Goal: Information Seeking & Learning: Find specific page/section

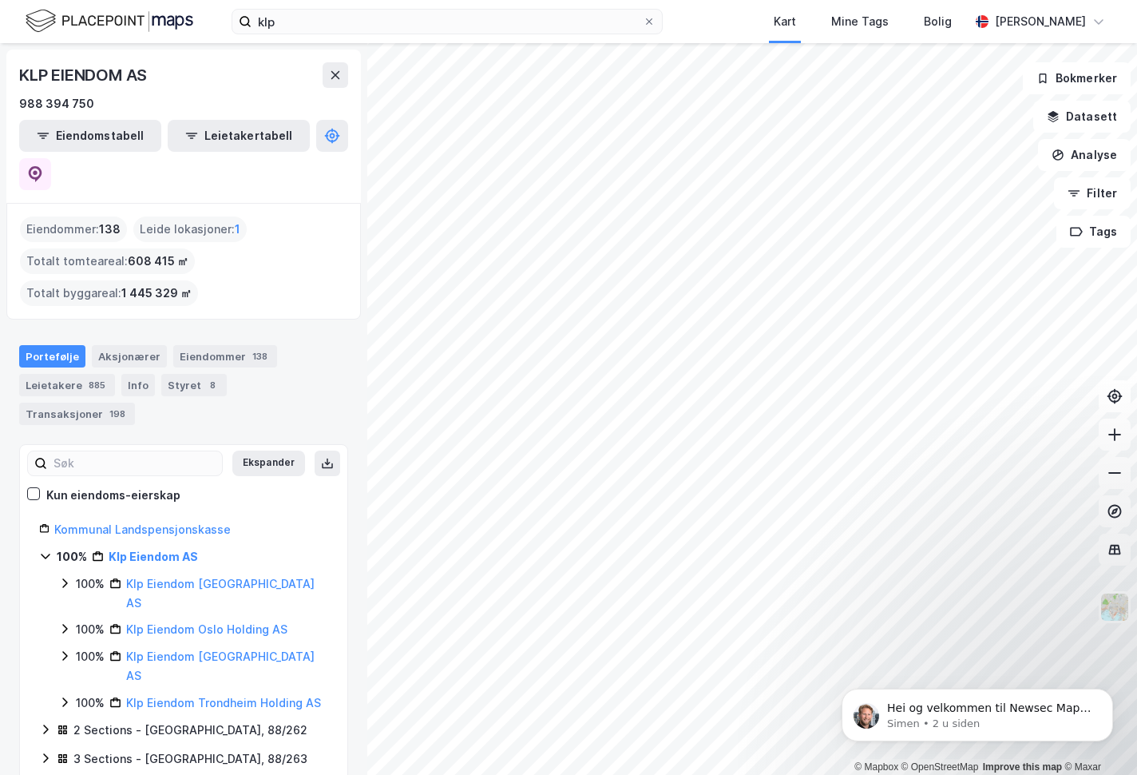
click at [304, 216] on div "Eiendommer : 138 Leide lokasjoner : 1 Totalt tomteareal : 608 415 ㎡ Totalt bygg…" at bounding box center [183, 260] width 327 height 89
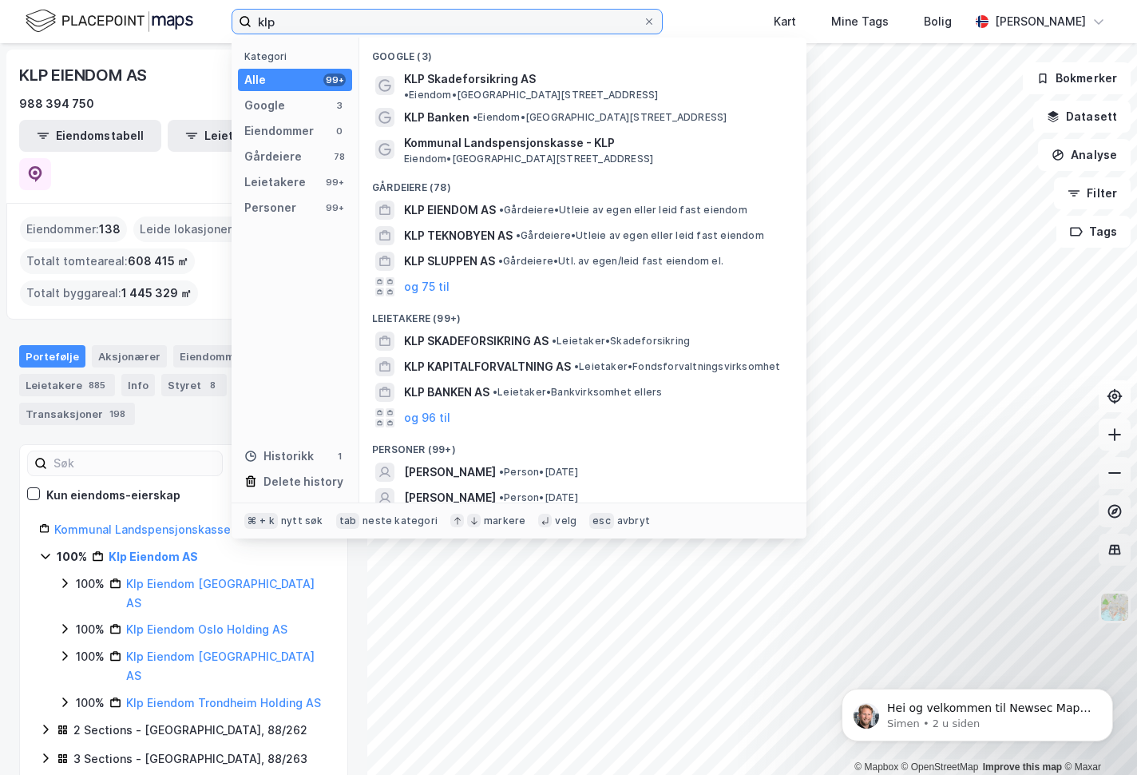
drag, startPoint x: 298, startPoint y: 17, endPoint x: 235, endPoint y: 20, distance: 63.2
click at [252, 20] on input "klp" at bounding box center [447, 22] width 391 height 24
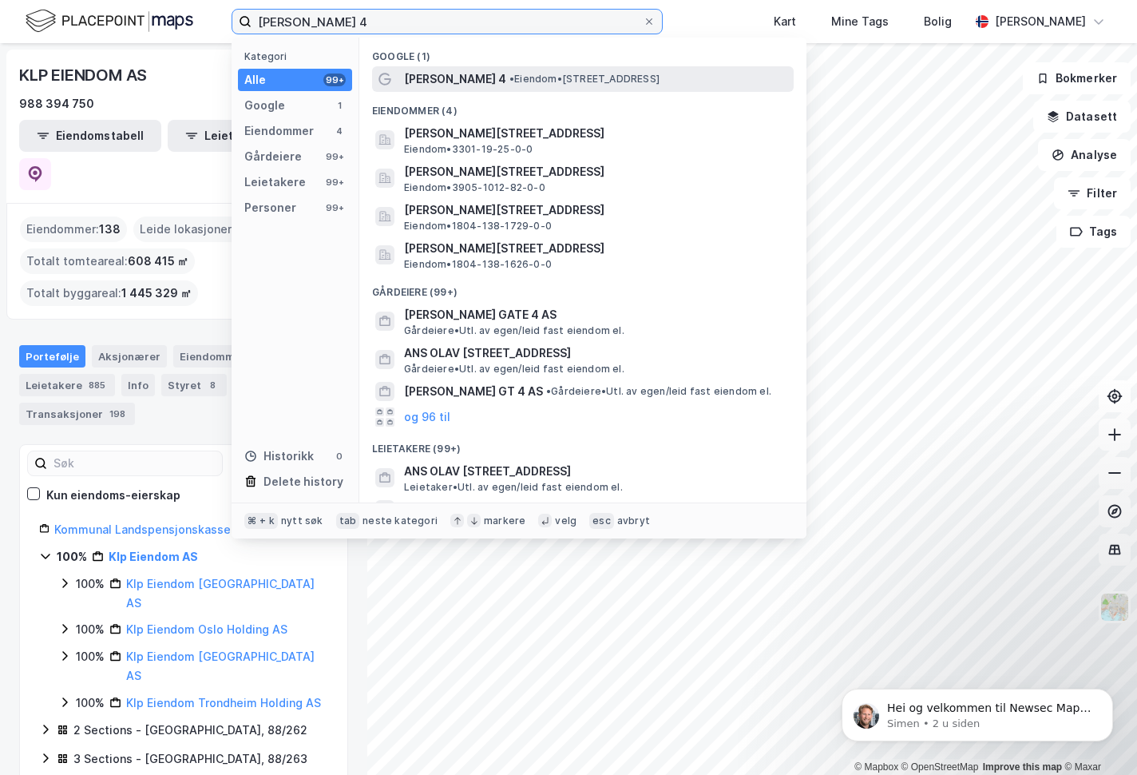
type input "[PERSON_NAME] 4"
click at [458, 78] on span "[PERSON_NAME] 4" at bounding box center [455, 78] width 102 height 19
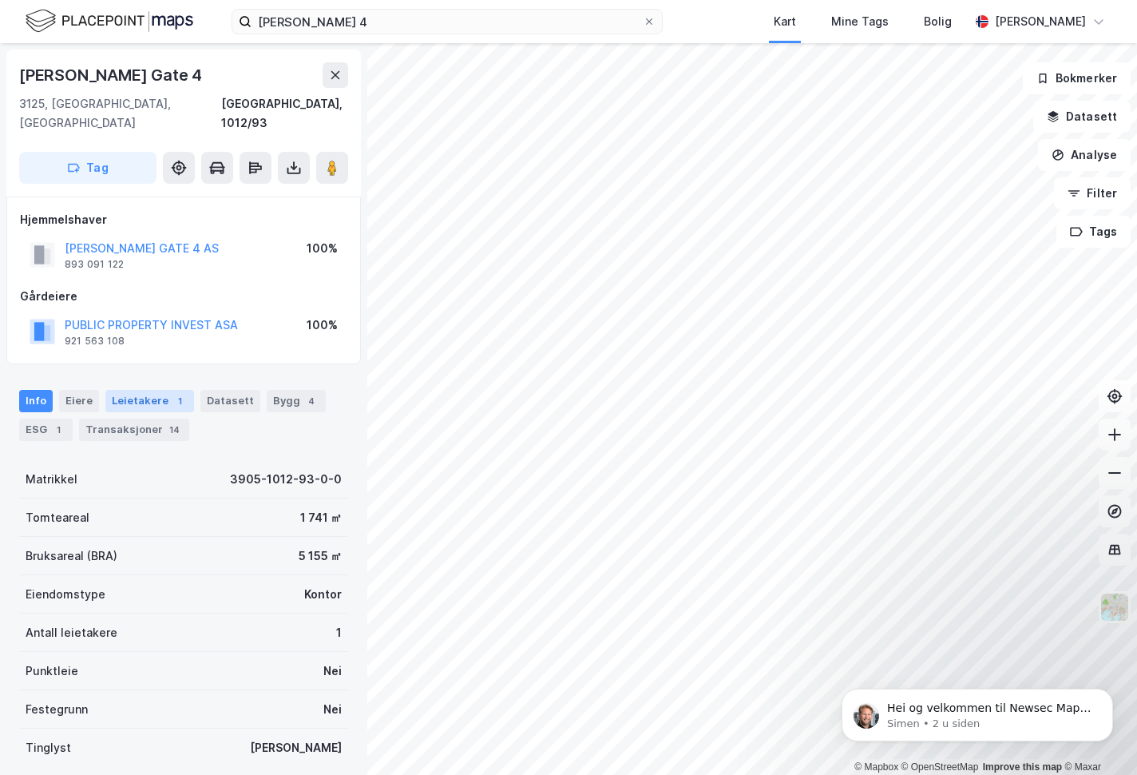
click at [160, 390] on div "Leietakere 1" at bounding box center [149, 401] width 89 height 22
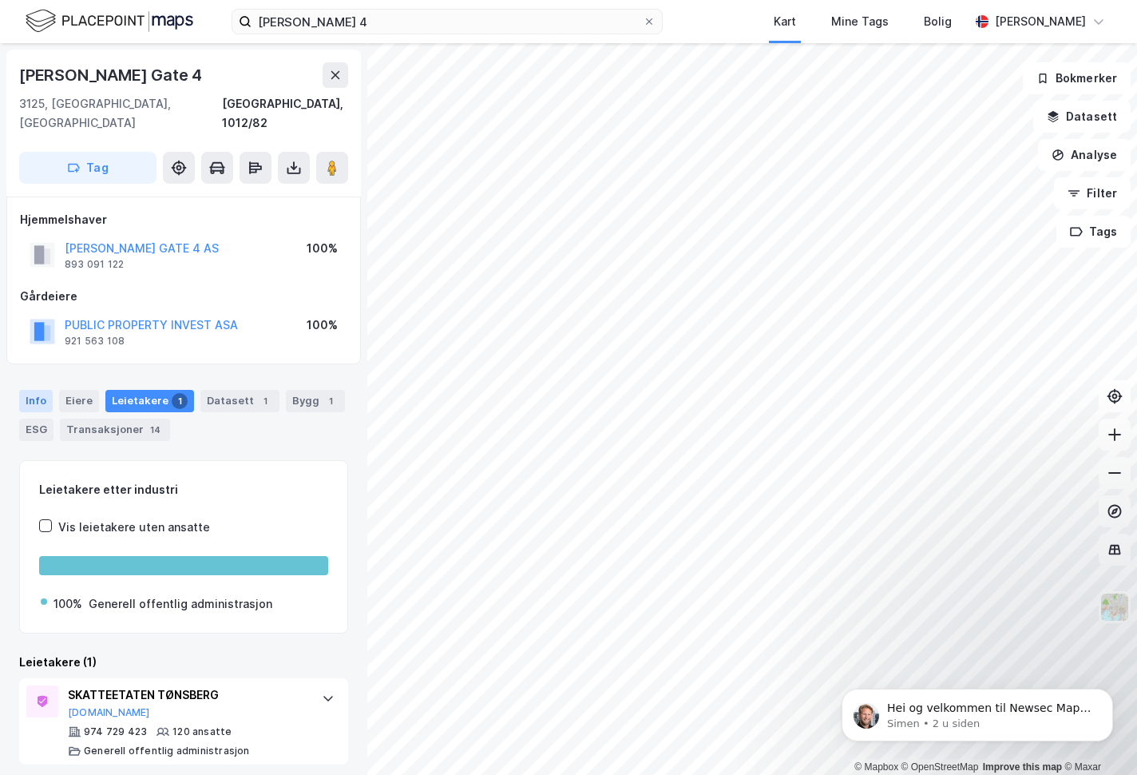
click at [34, 390] on div "Info" at bounding box center [36, 401] width 34 height 22
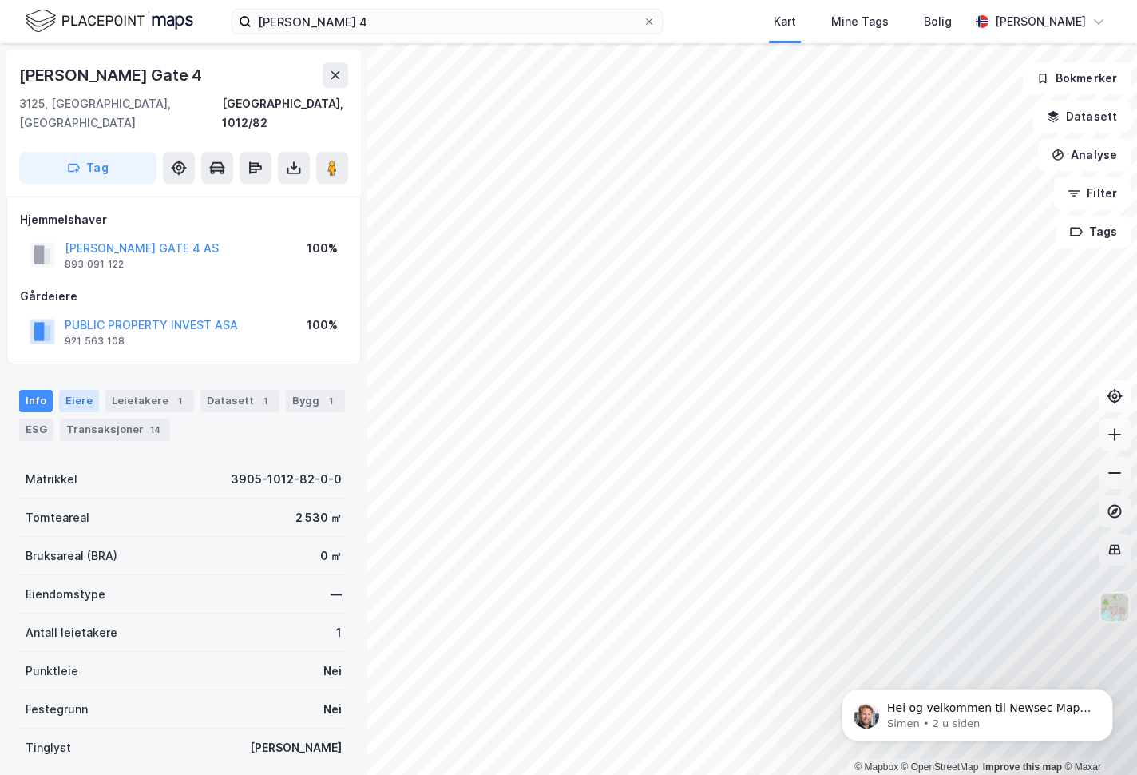
click at [76, 390] on div "Eiere" at bounding box center [79, 401] width 40 height 22
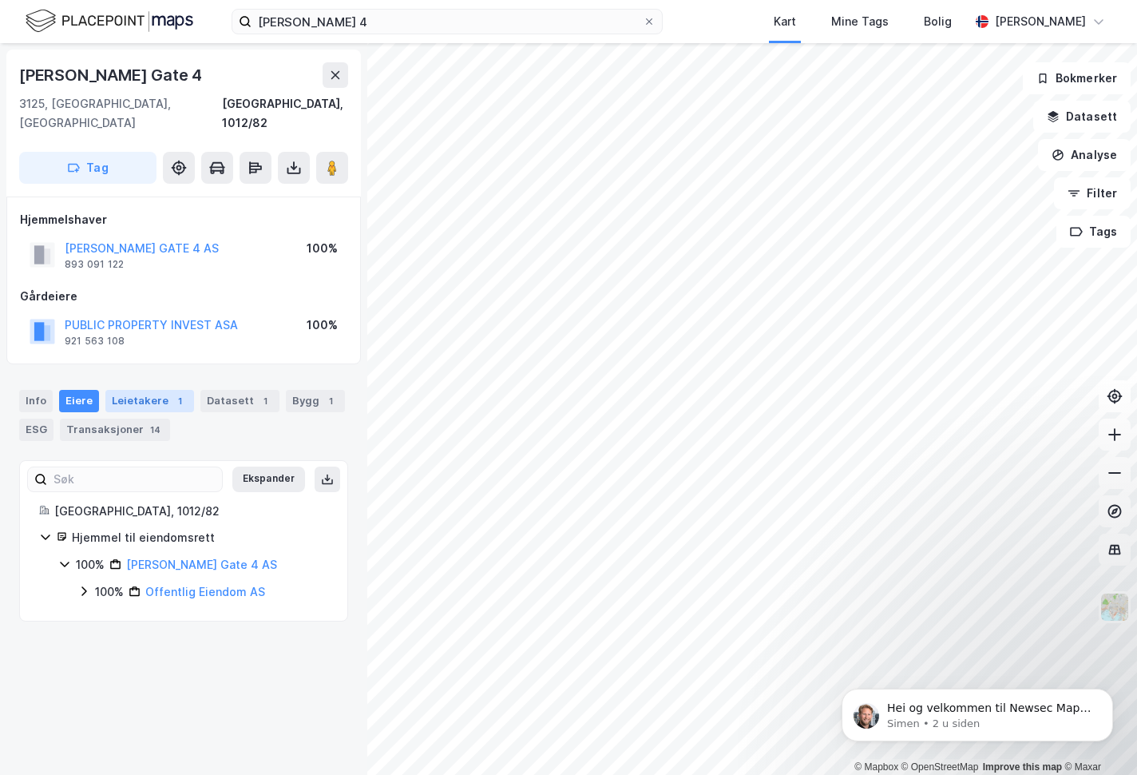
click at [149, 390] on div "Leietakere 1" at bounding box center [149, 401] width 89 height 22
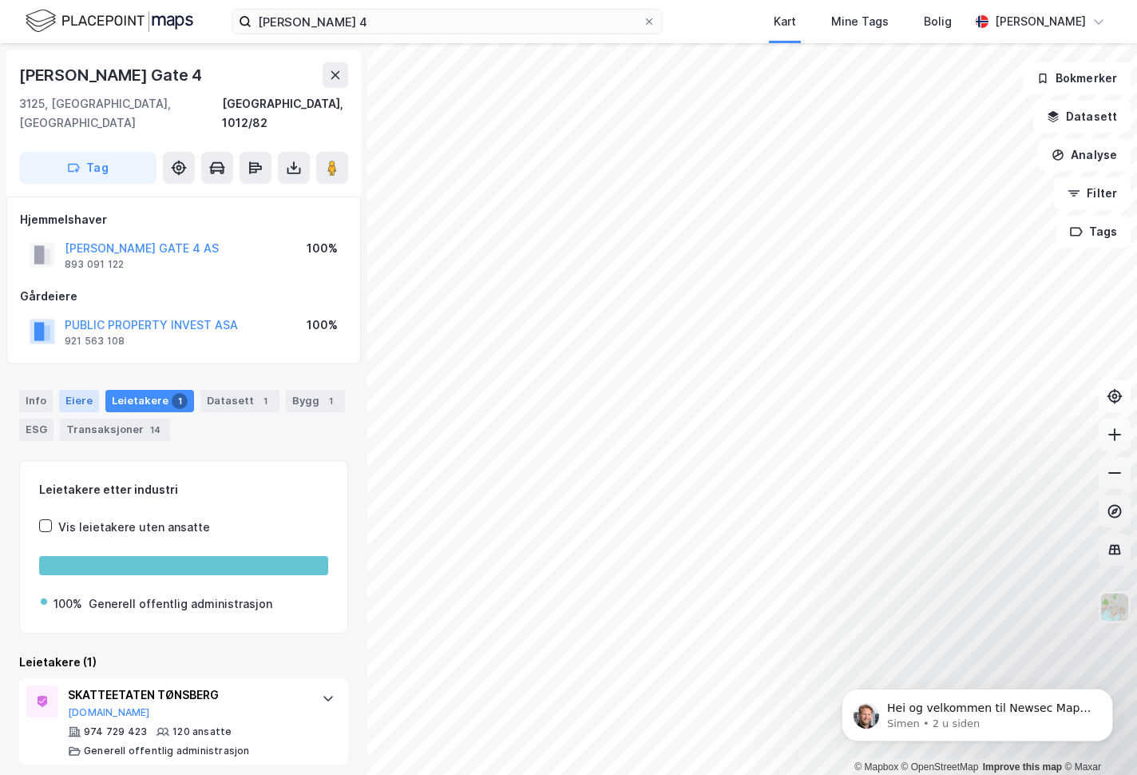
click at [76, 390] on div "Eiere" at bounding box center [79, 401] width 40 height 22
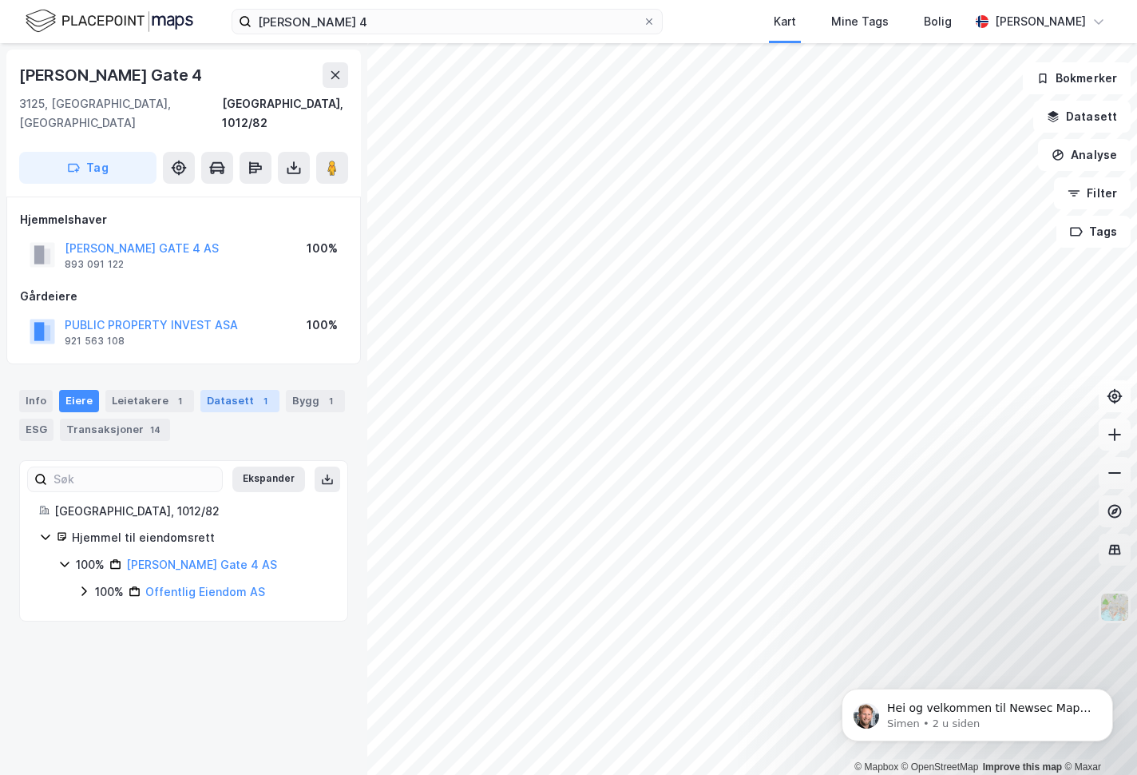
click at [239, 390] on div "Datasett 1" at bounding box center [239, 401] width 79 height 22
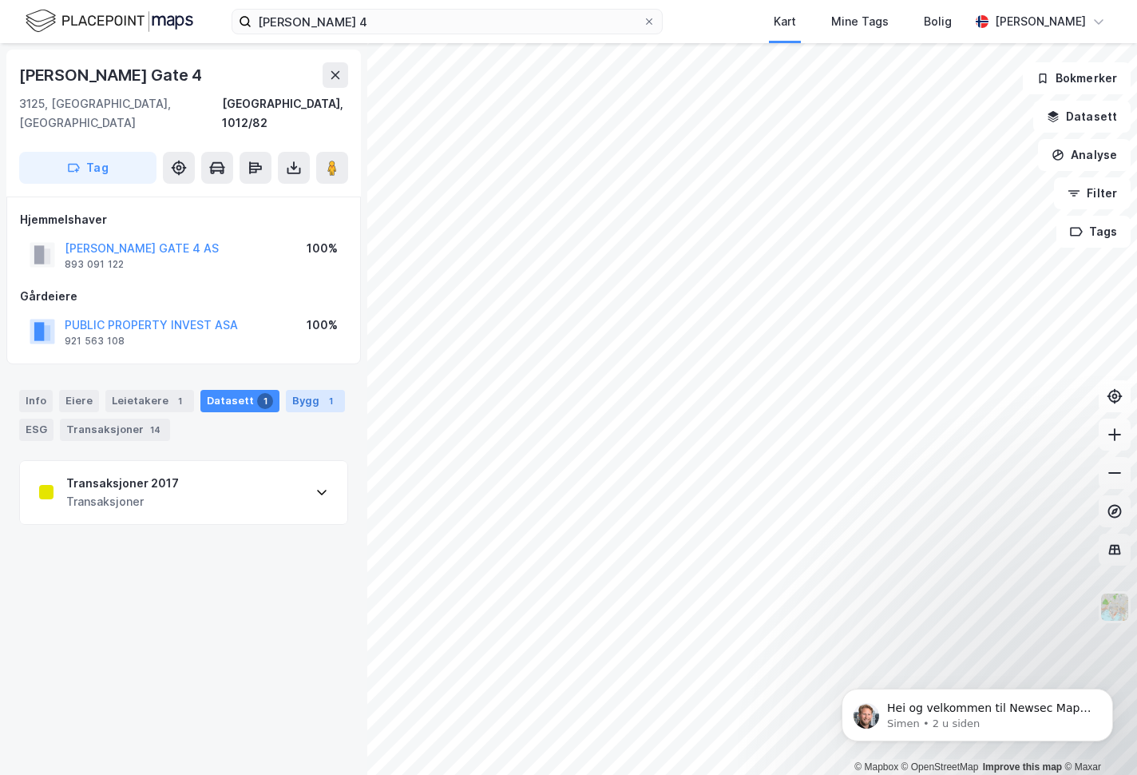
click at [307, 390] on div "Bygg 1" at bounding box center [315, 401] width 59 height 22
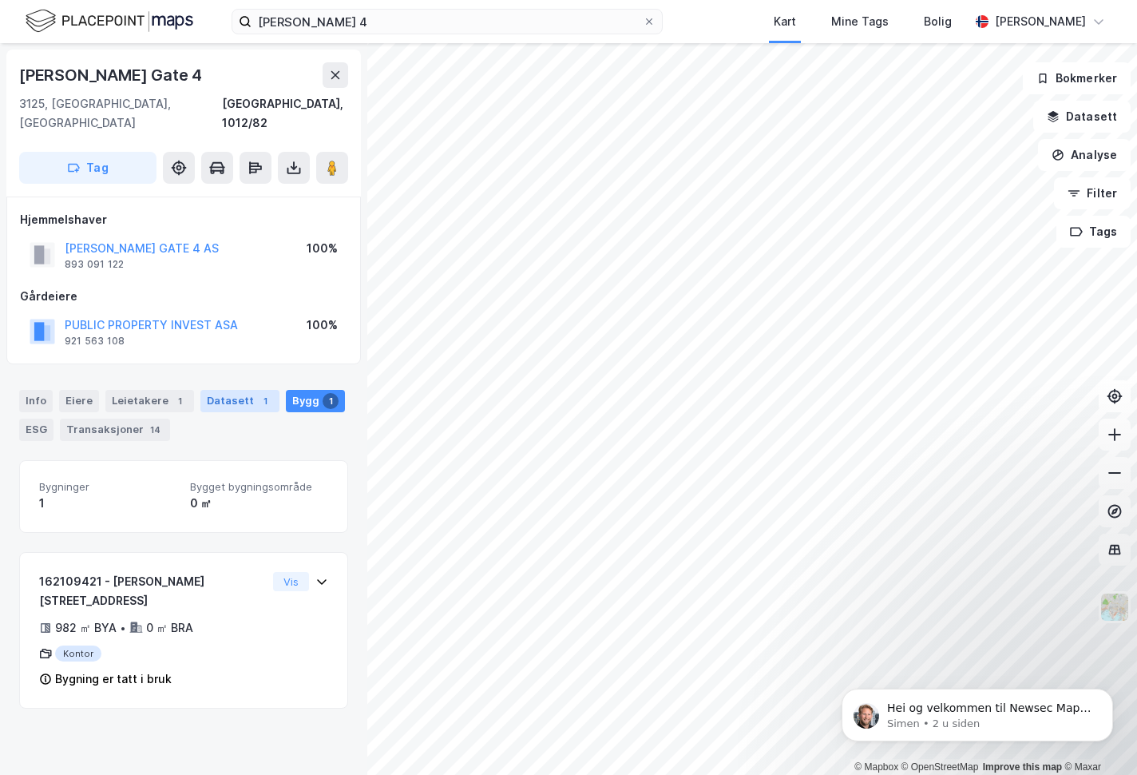
click at [223, 390] on div "Datasett 1" at bounding box center [239, 401] width 79 height 22
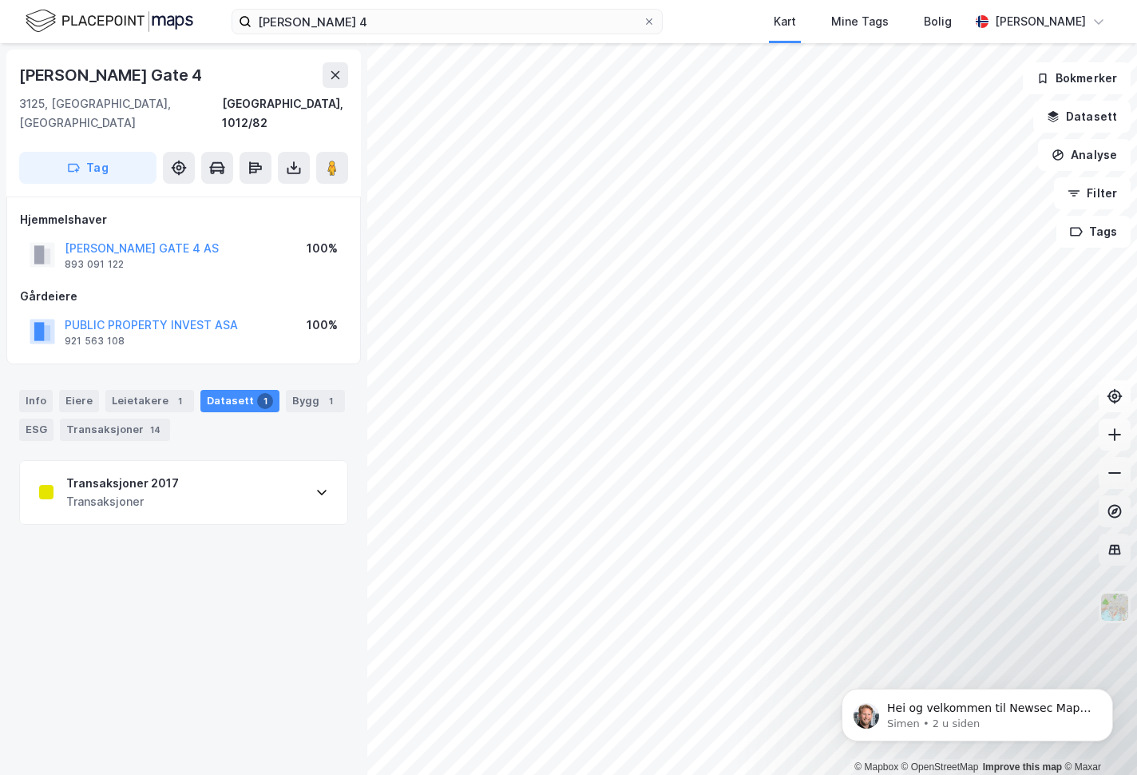
click at [133, 492] on div "Transaksjoner" at bounding box center [122, 501] width 113 height 19
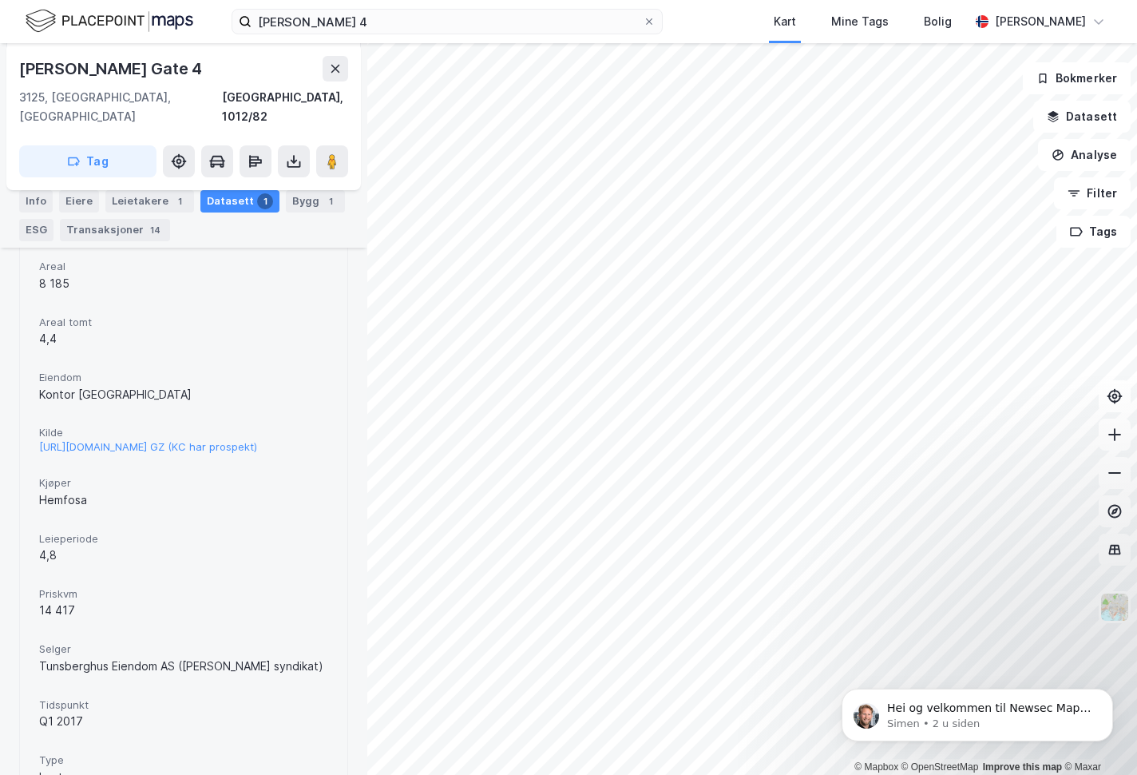
scroll to position [301, 0]
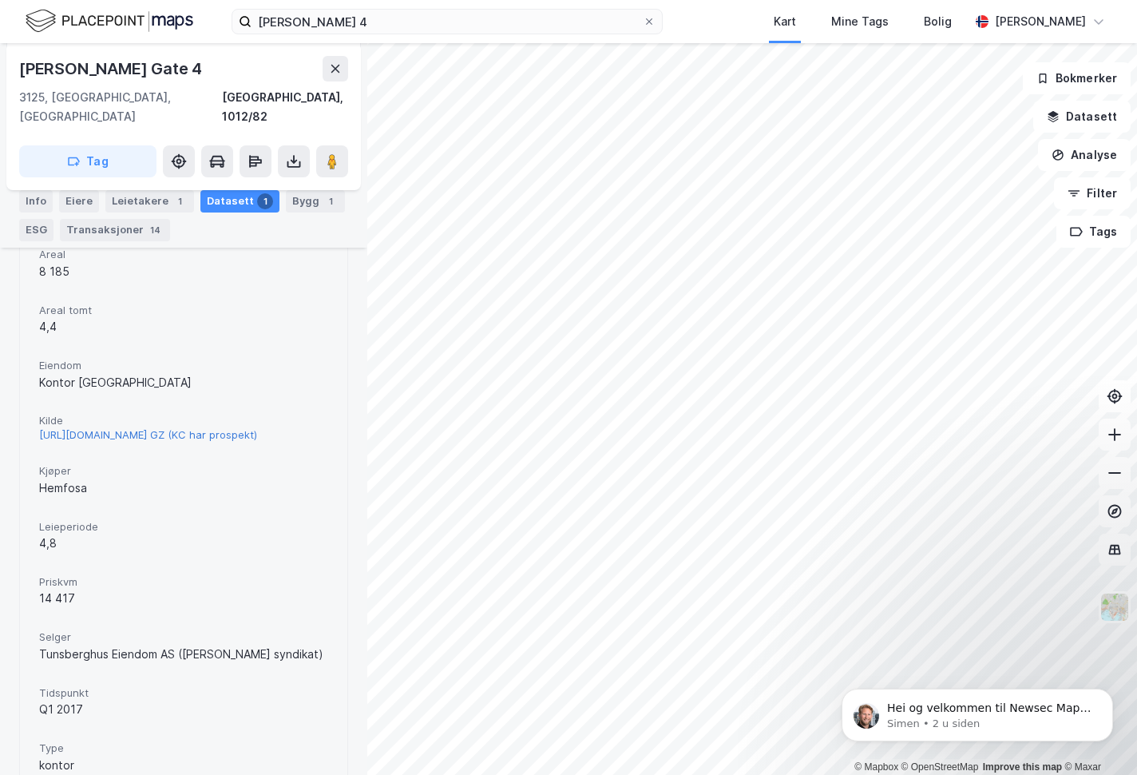
click at [101, 428] on div "[URL][DOMAIN_NAME] GZ (KC har prospekt)" at bounding box center [148, 435] width 218 height 14
click at [304, 197] on div "Bygg 1" at bounding box center [315, 201] width 59 height 22
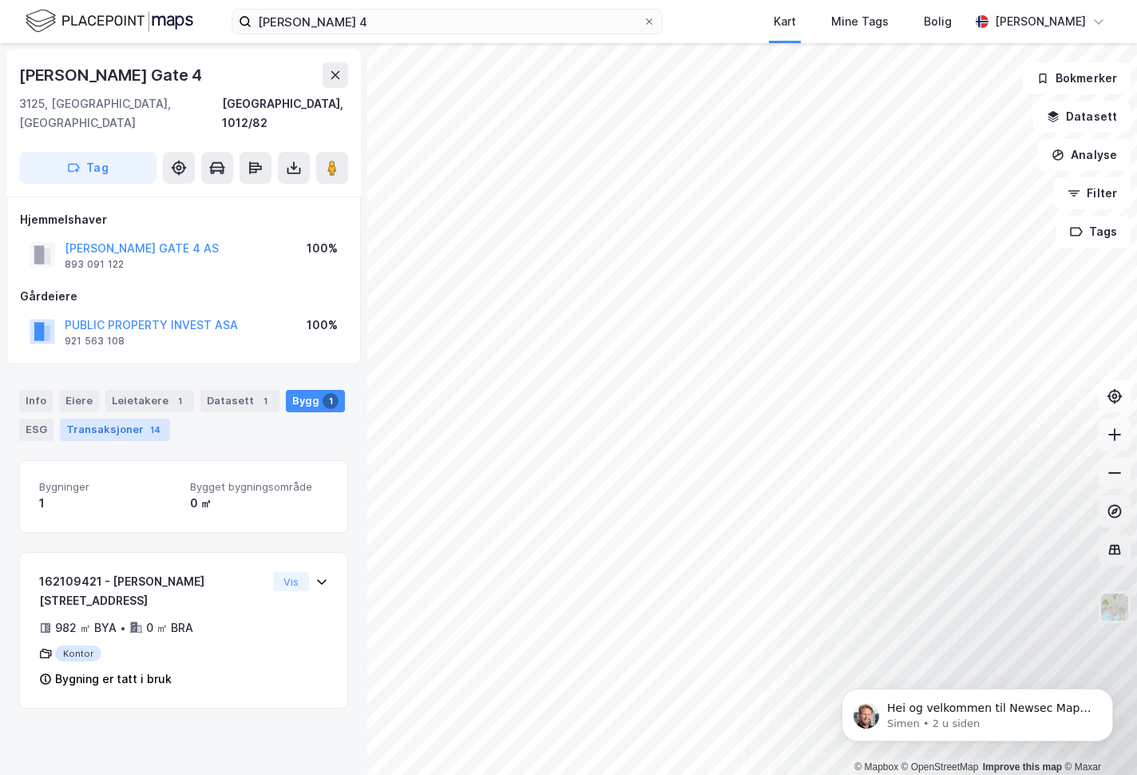
click at [109, 419] on div "Transaksjoner 14" at bounding box center [115, 430] width 110 height 22
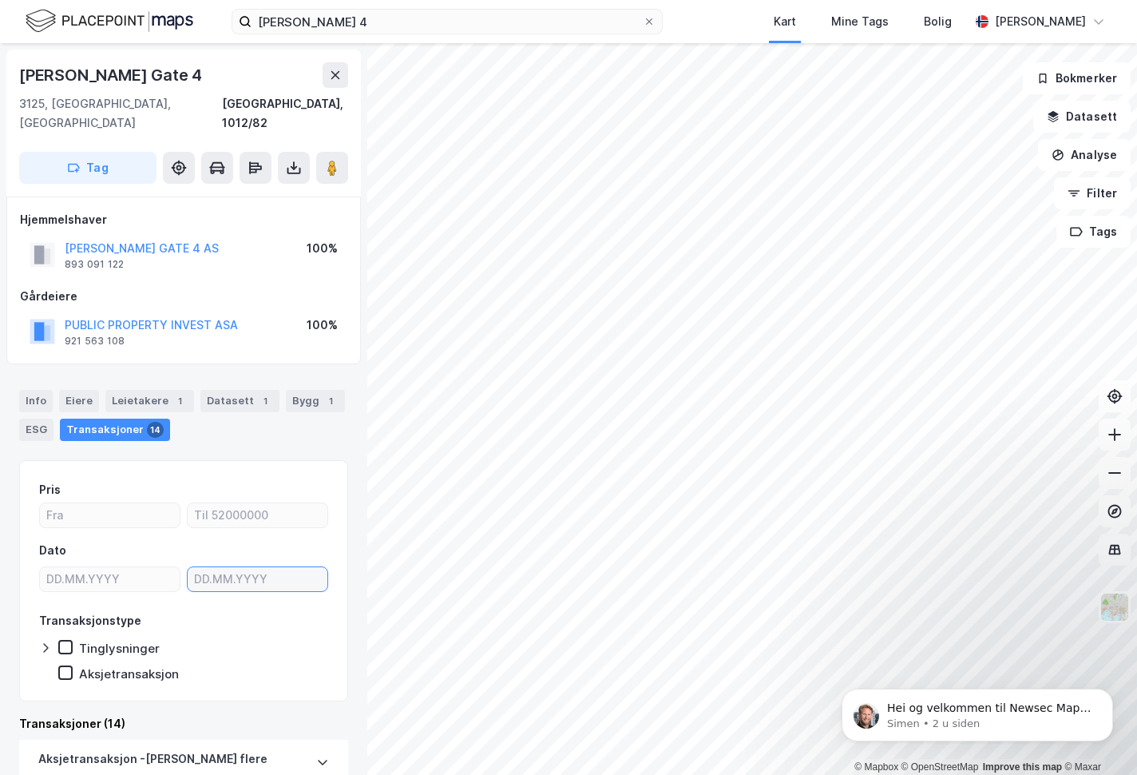
type input "DD.MM.YYYY"
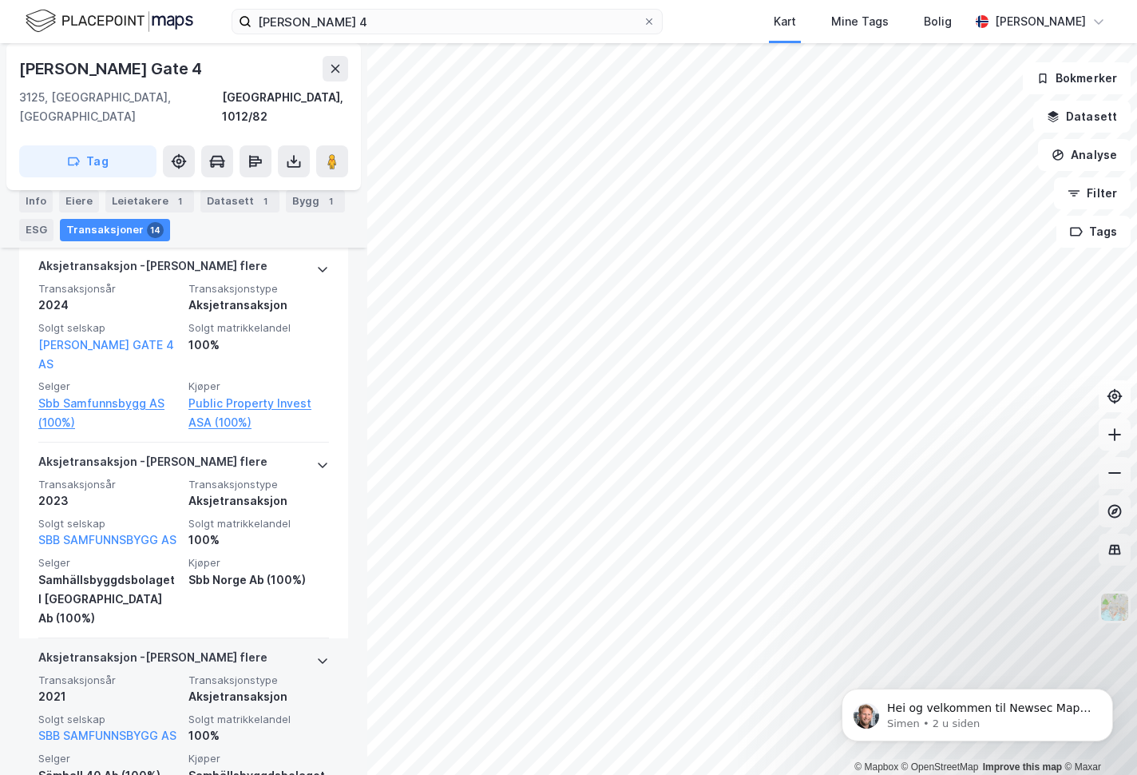
scroll to position [617, 0]
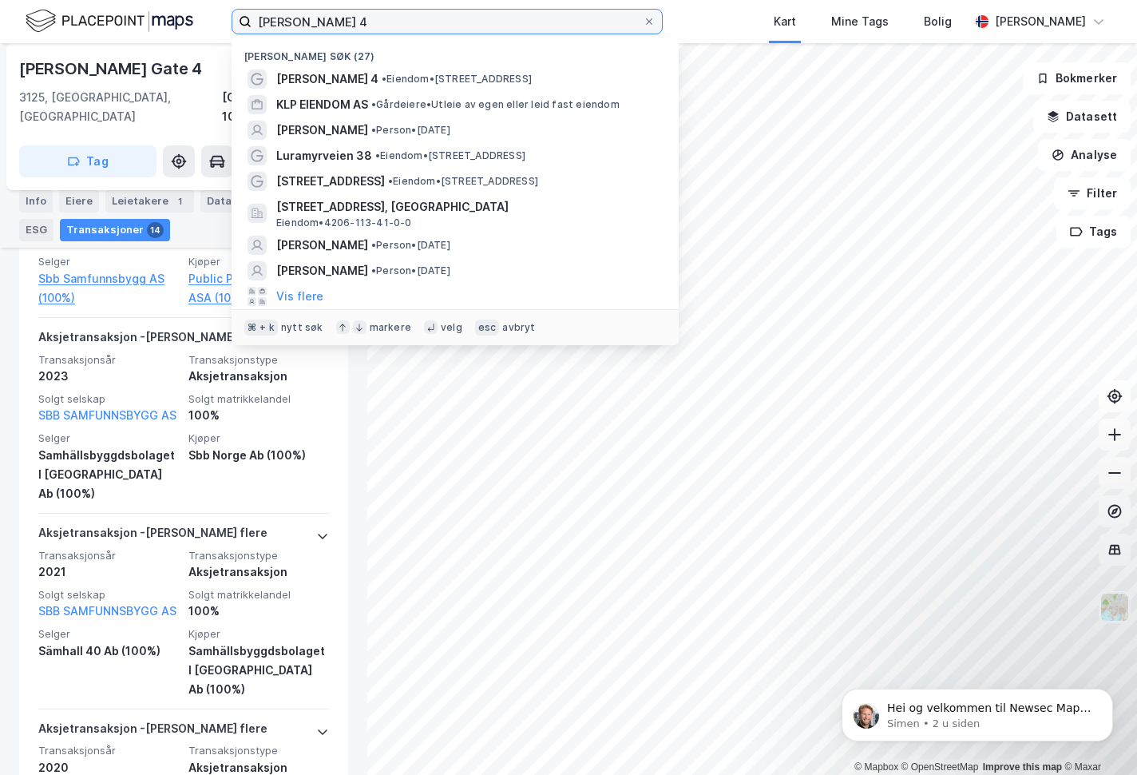
drag, startPoint x: 412, startPoint y: 22, endPoint x: 389, endPoint y: 22, distance: 23.2
click at [389, 22] on input "[PERSON_NAME] 4" at bounding box center [447, 22] width 391 height 24
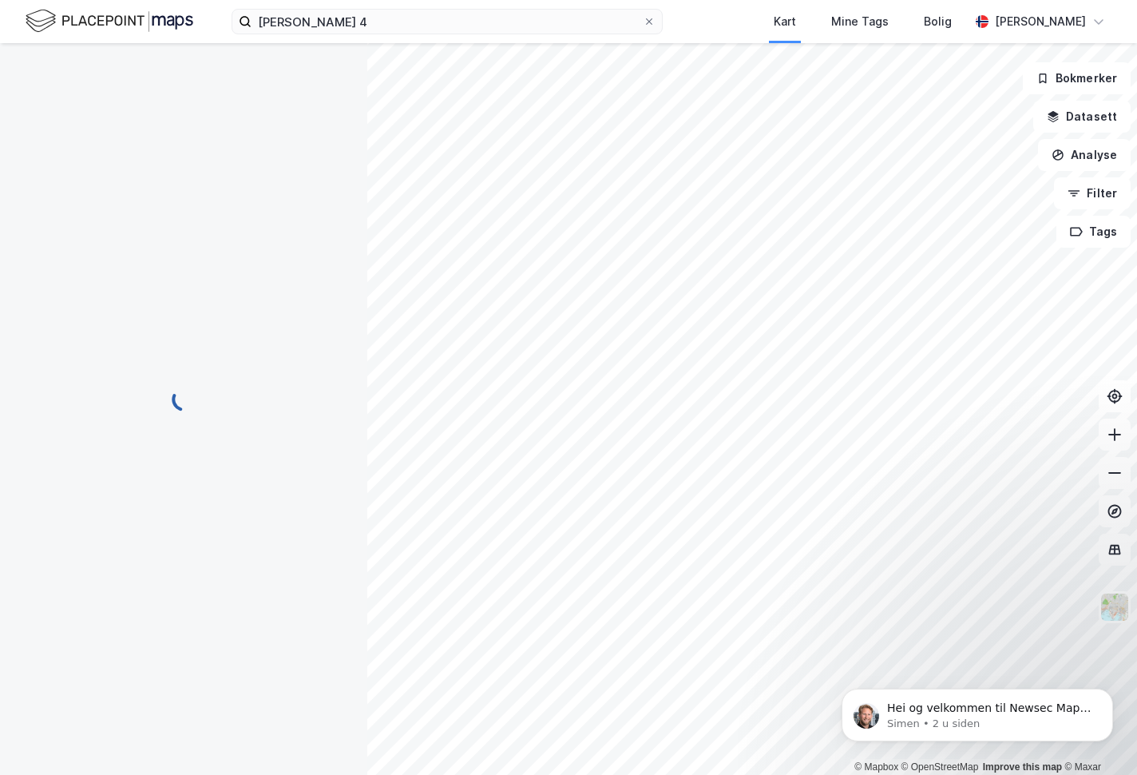
scroll to position [3, 0]
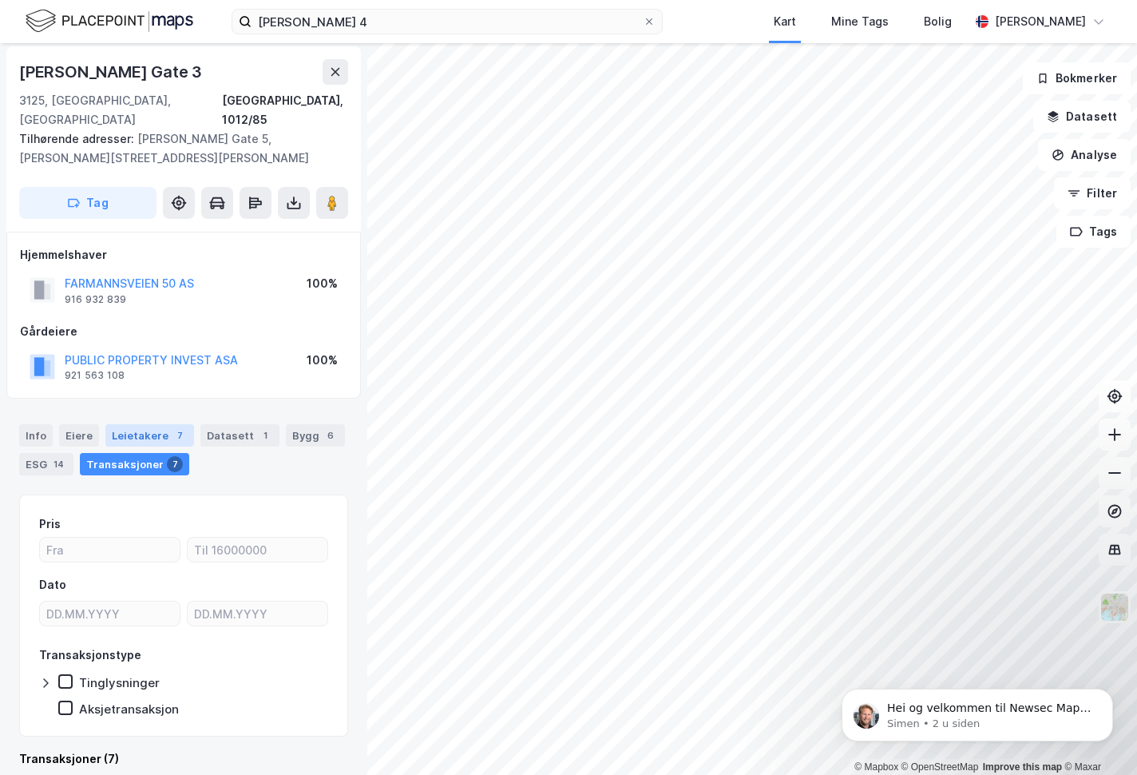
click at [138, 424] on div "Leietakere 7" at bounding box center [149, 435] width 89 height 22
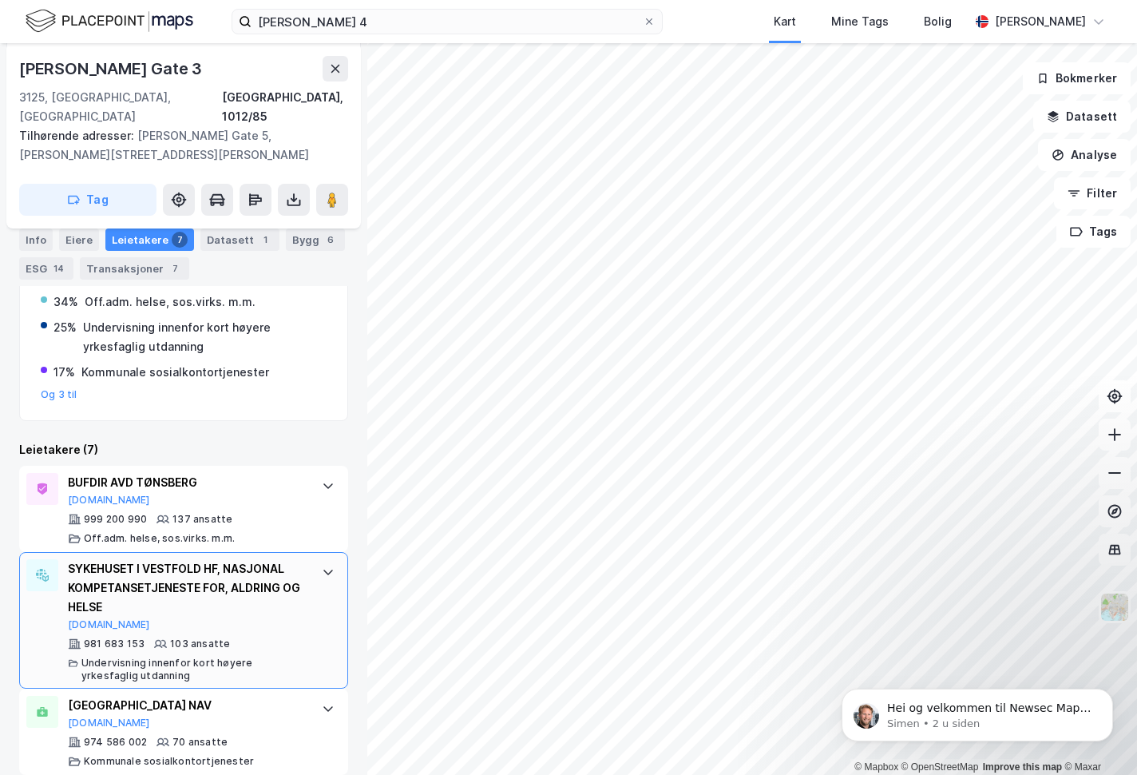
scroll to position [353, 0]
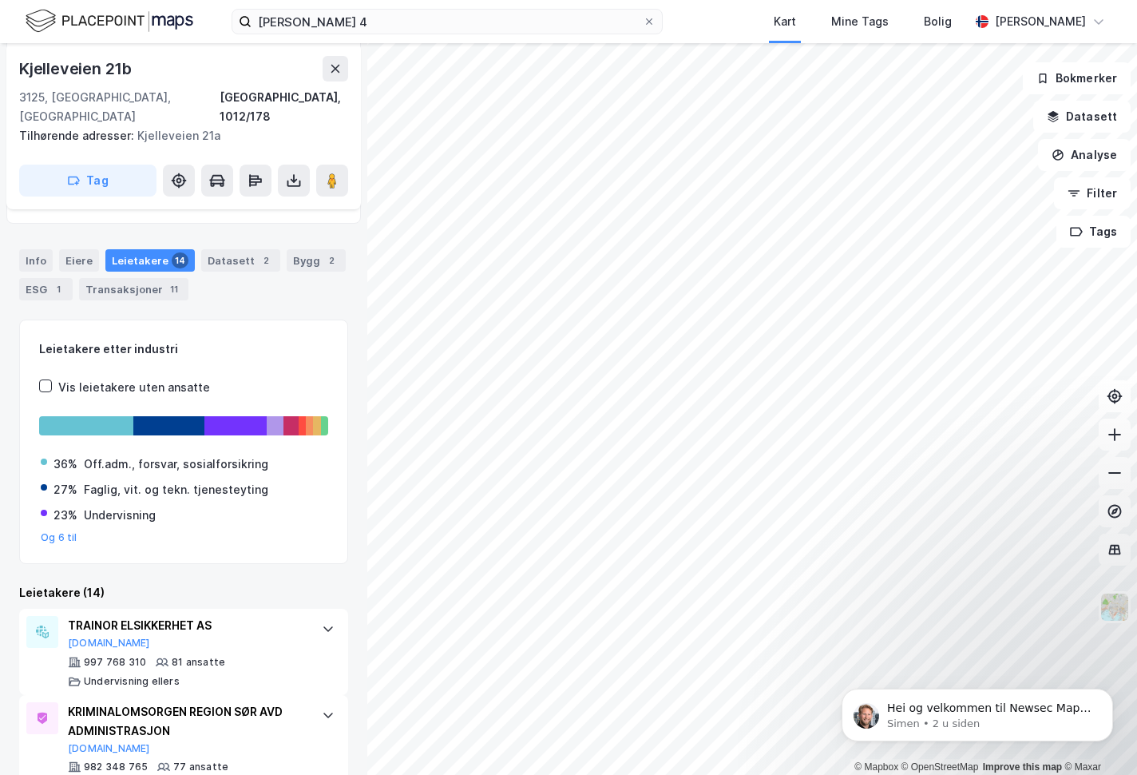
scroll to position [399, 0]
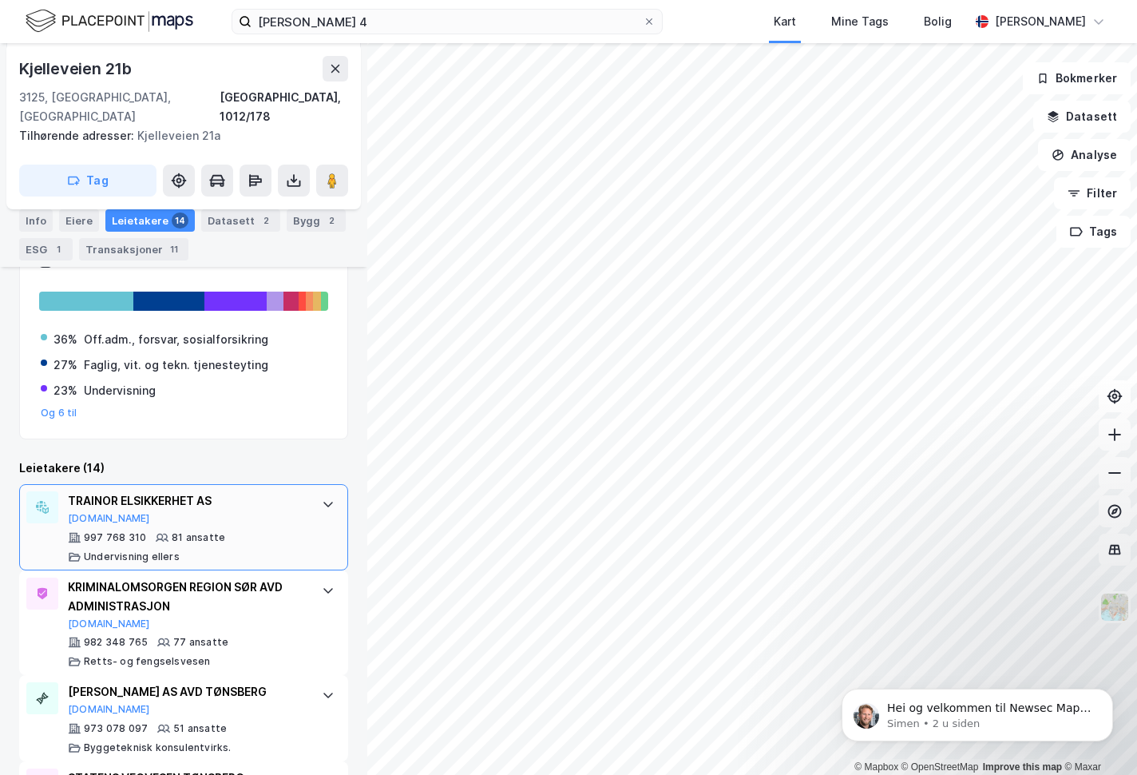
click at [322, 498] on icon at bounding box center [328, 504] width 13 height 13
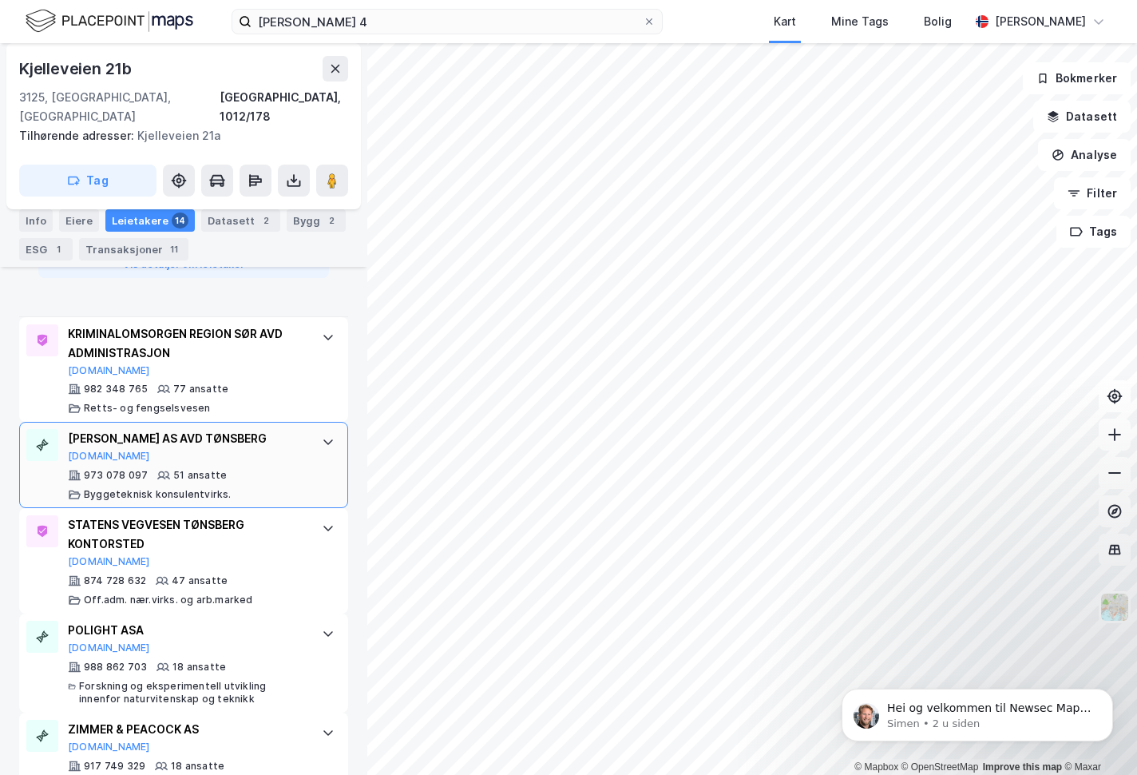
scroll to position [1551, 0]
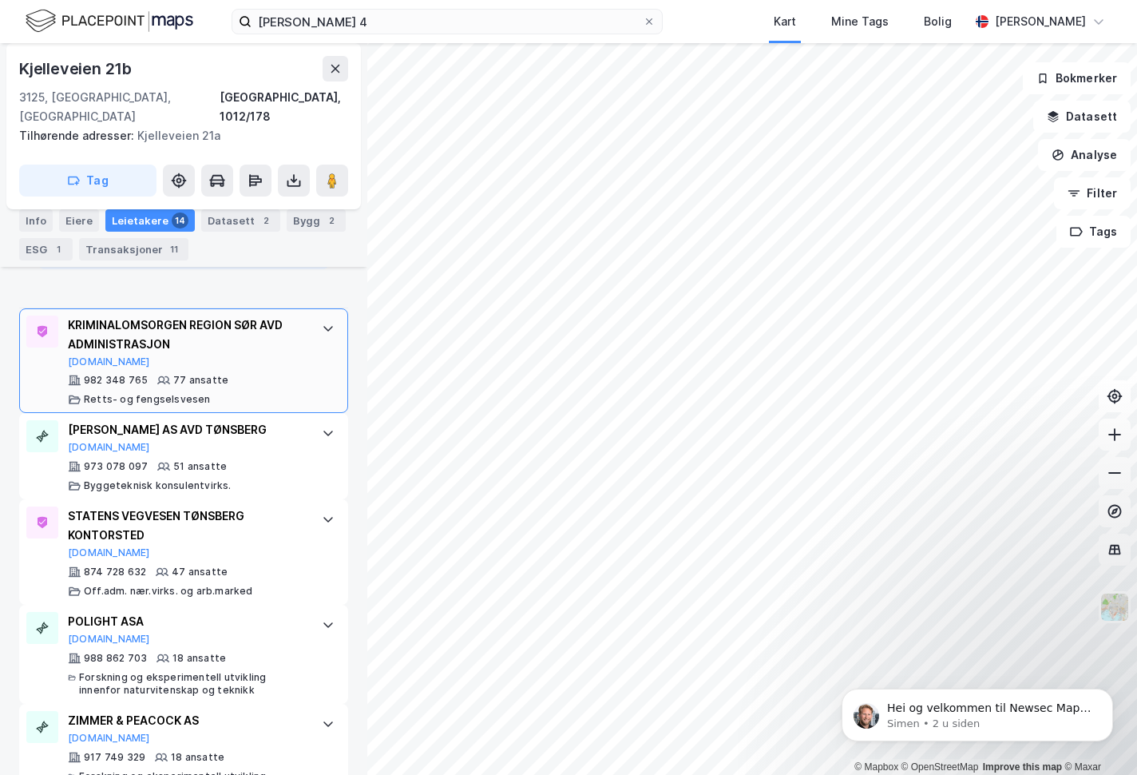
click at [322, 322] on icon at bounding box center [328, 328] width 13 height 13
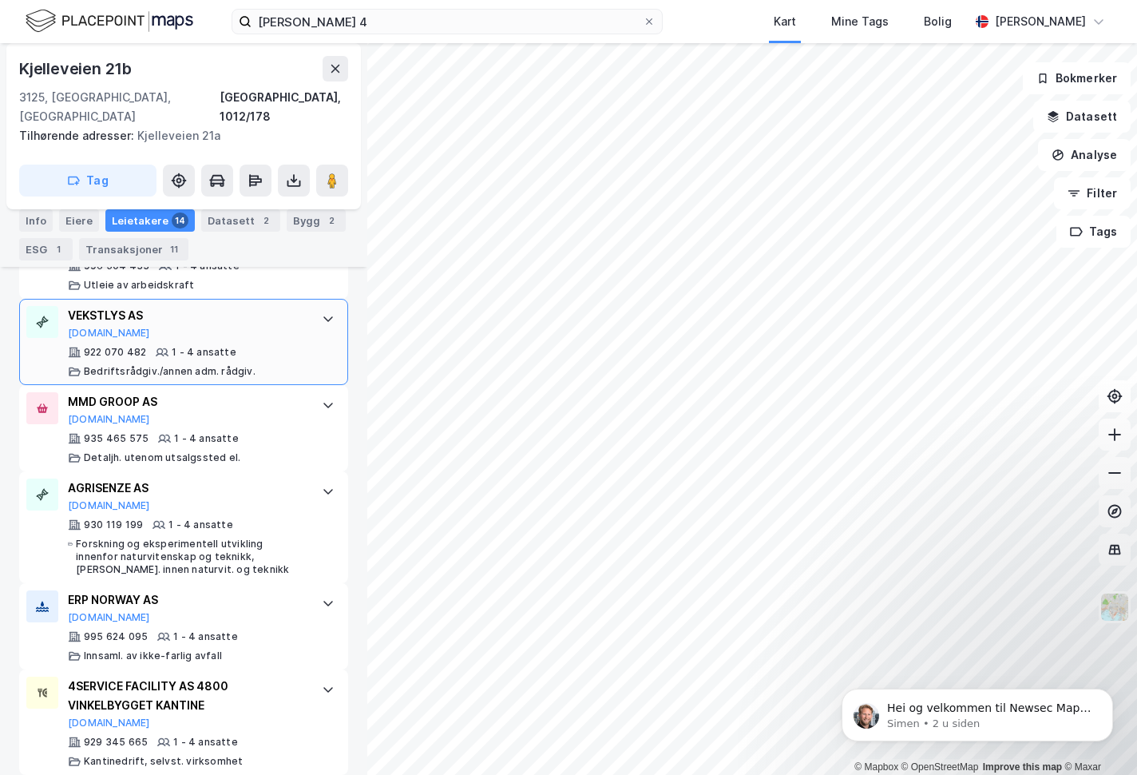
scroll to position [1487, 0]
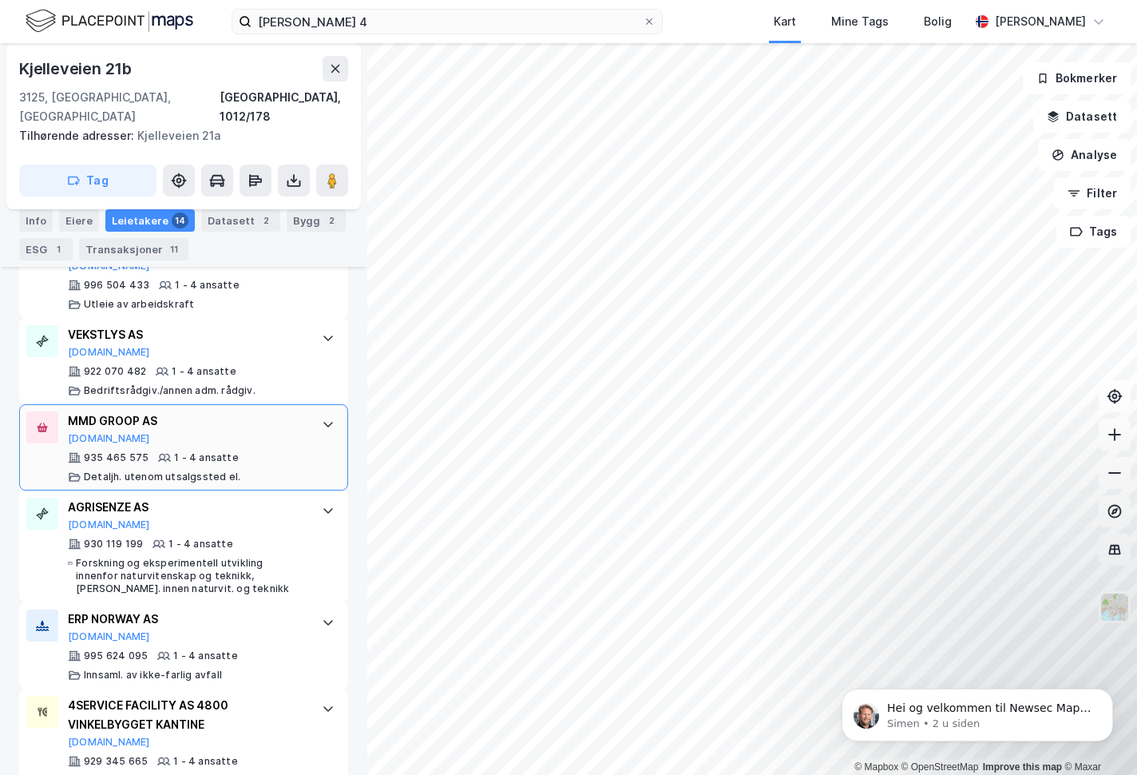
click at [315, 411] on div at bounding box center [328, 424] width 26 height 26
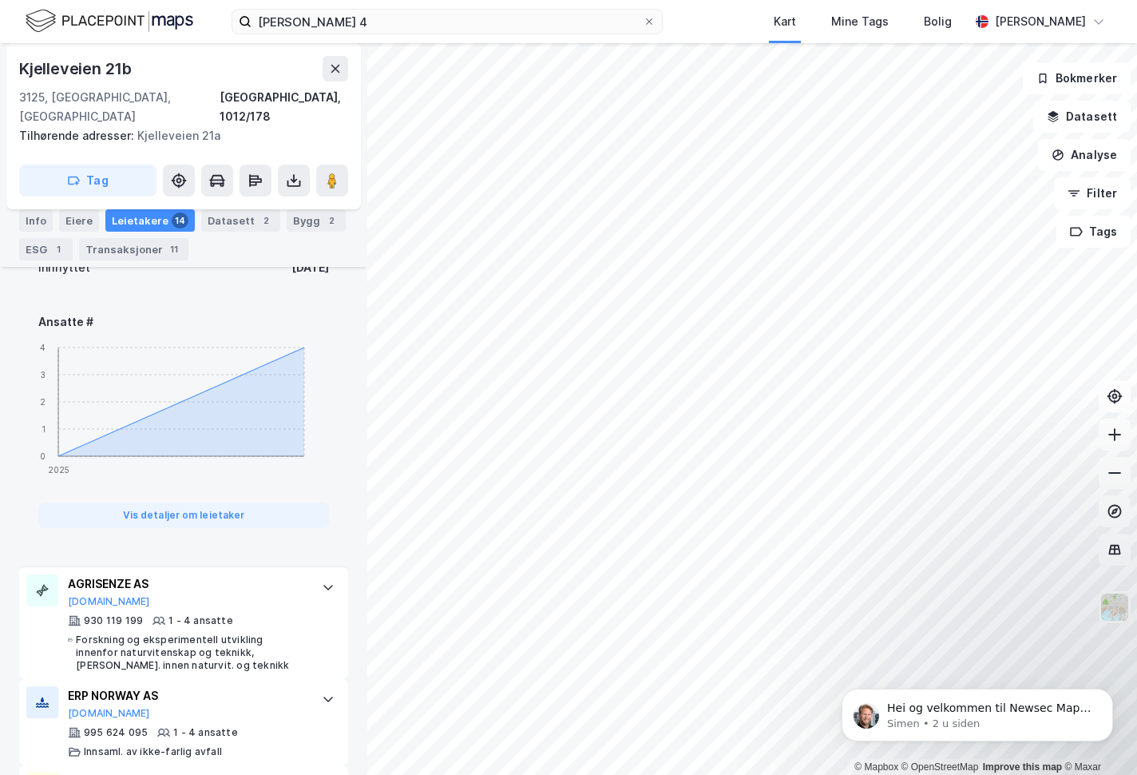
scroll to position [1947, 0]
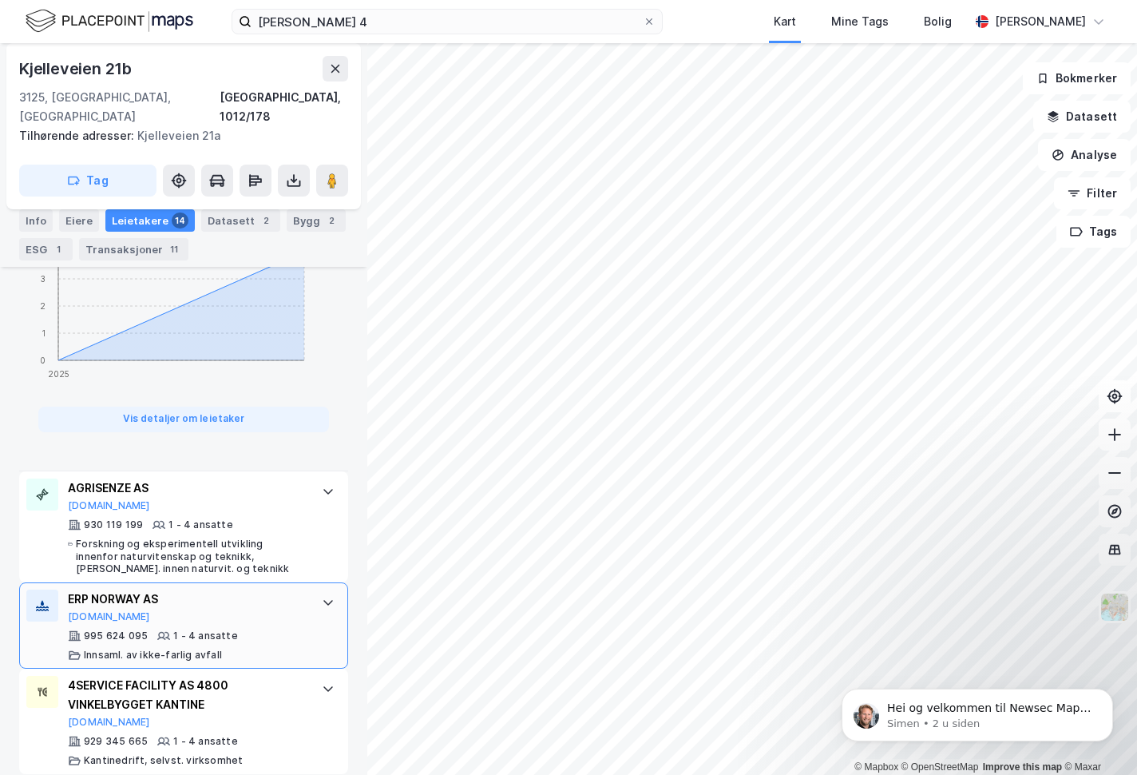
click at [137, 601] on div "ERP NORWAY AS [DOMAIN_NAME]" at bounding box center [187, 606] width 238 height 34
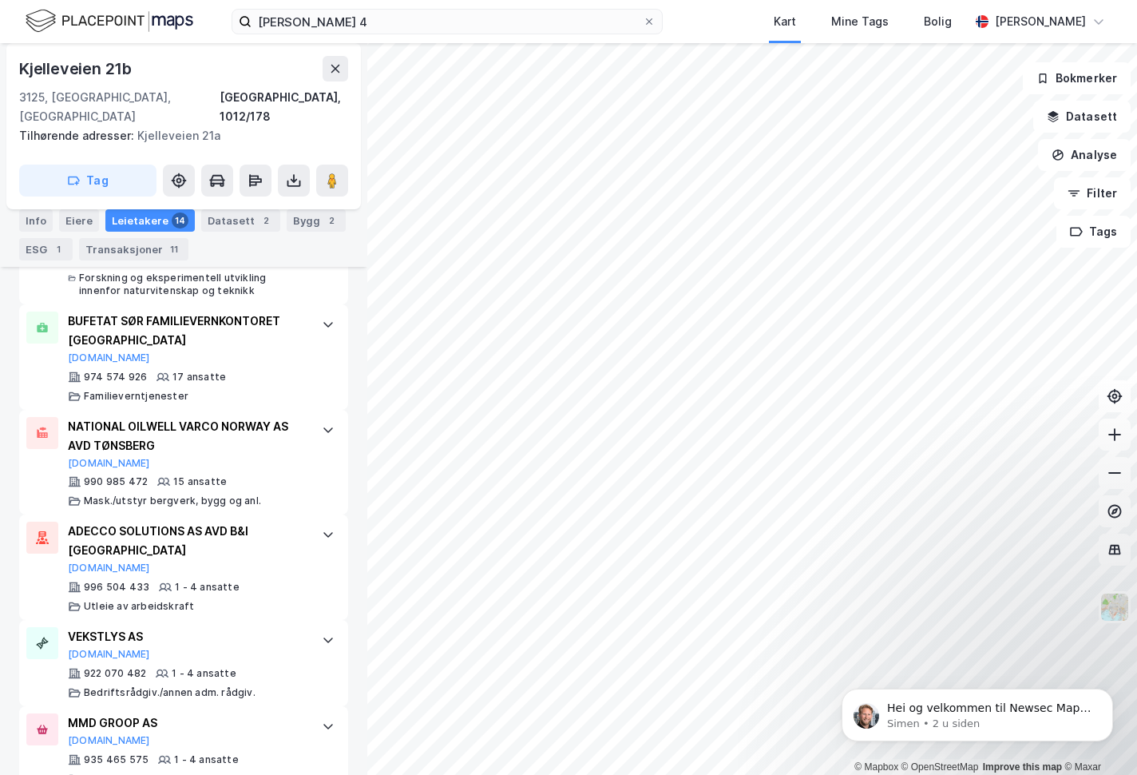
scroll to position [962, 0]
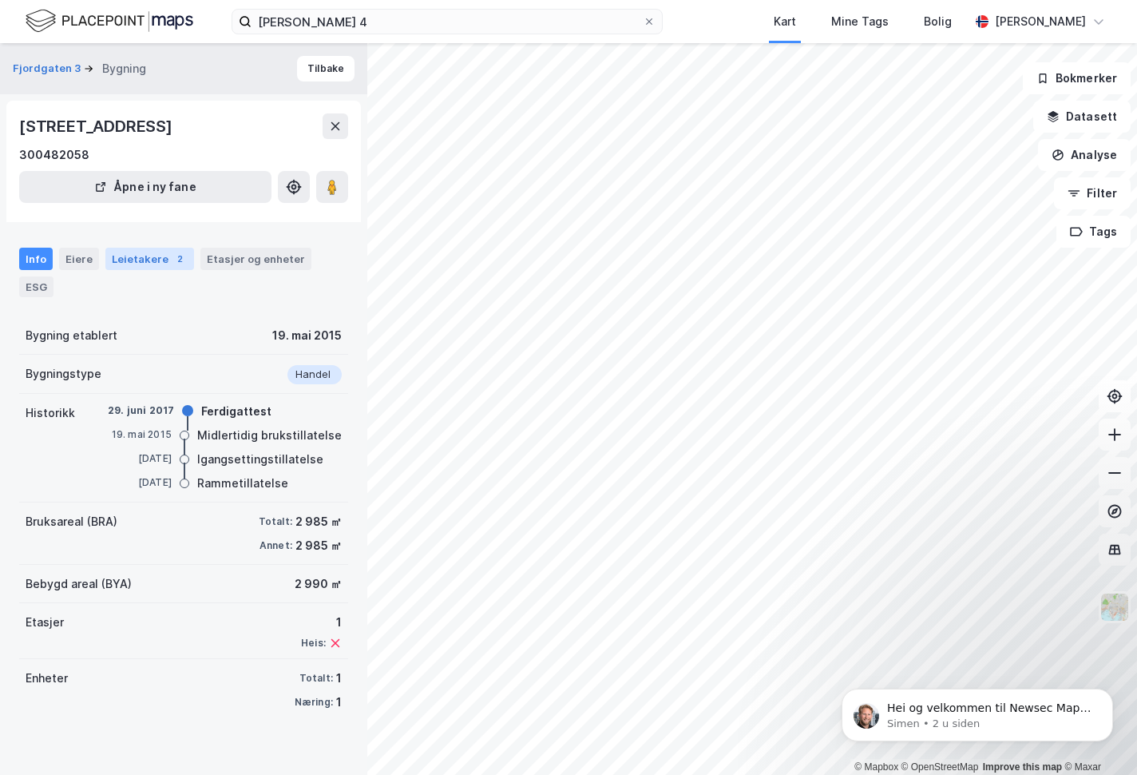
click at [140, 264] on div "Leietakere 2" at bounding box center [149, 259] width 89 height 22
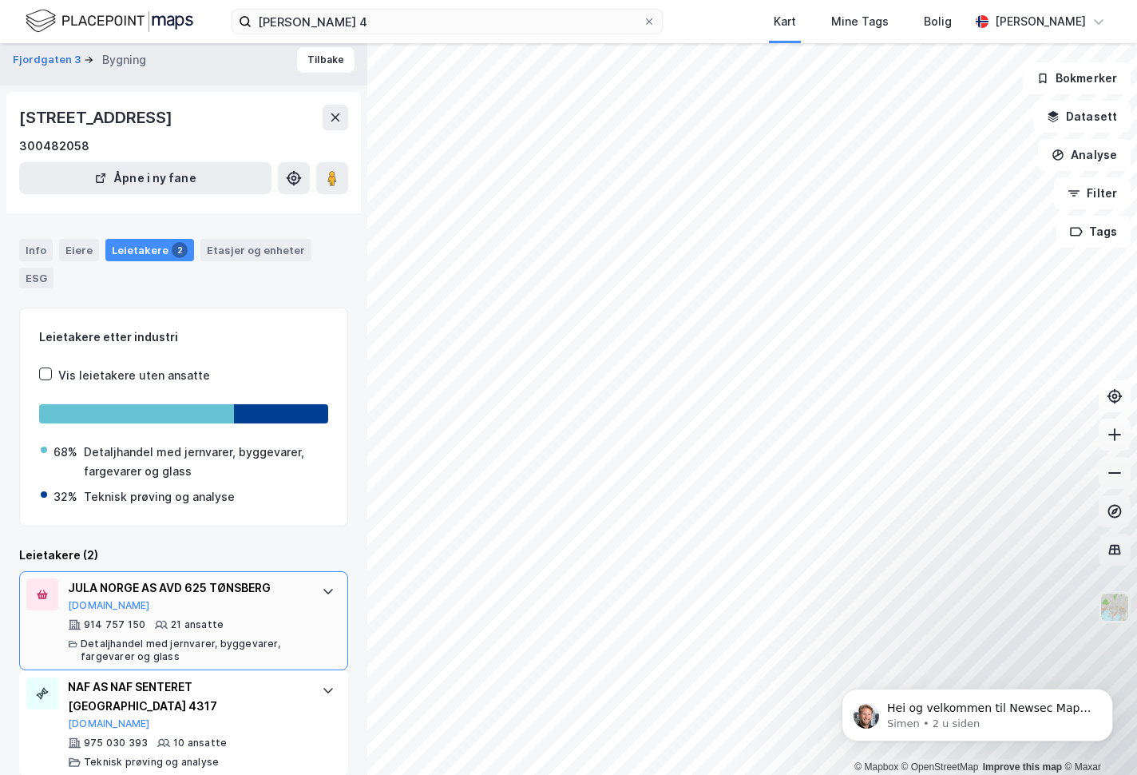
scroll to position [10, 0]
click at [164, 628] on div "21 ansatte" at bounding box center [189, 623] width 69 height 13
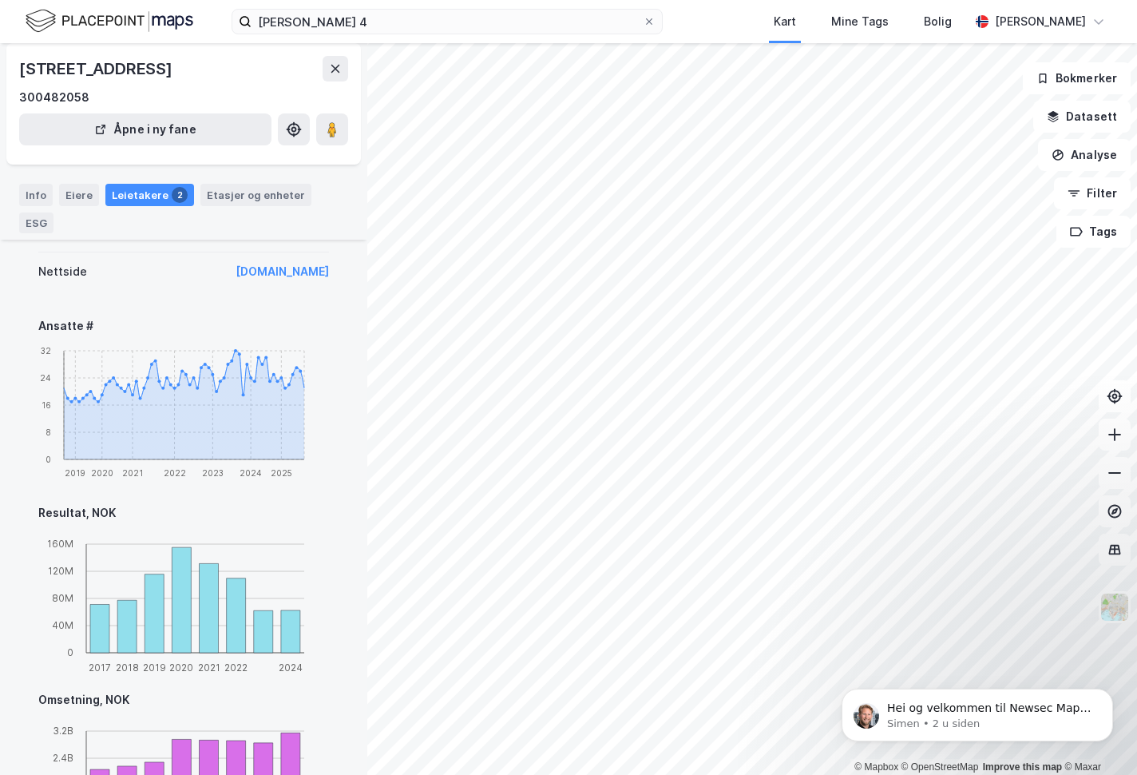
scroll to position [653, 0]
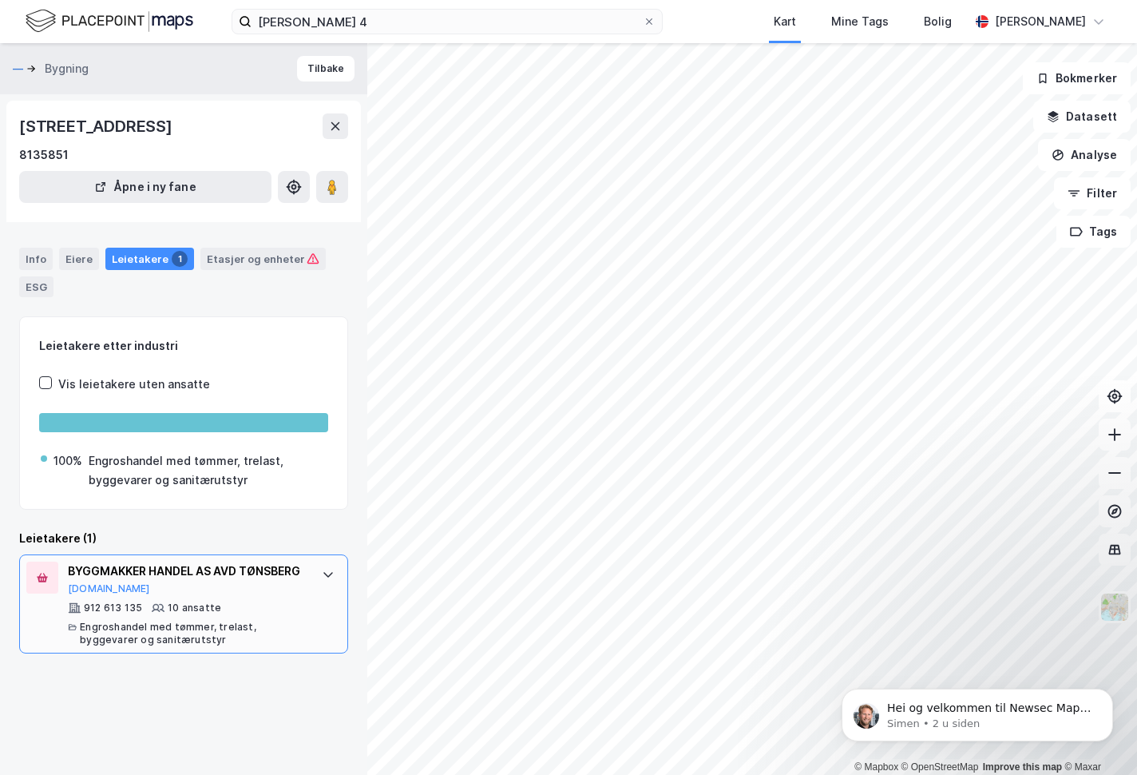
click at [322, 569] on icon at bounding box center [328, 574] width 13 height 13
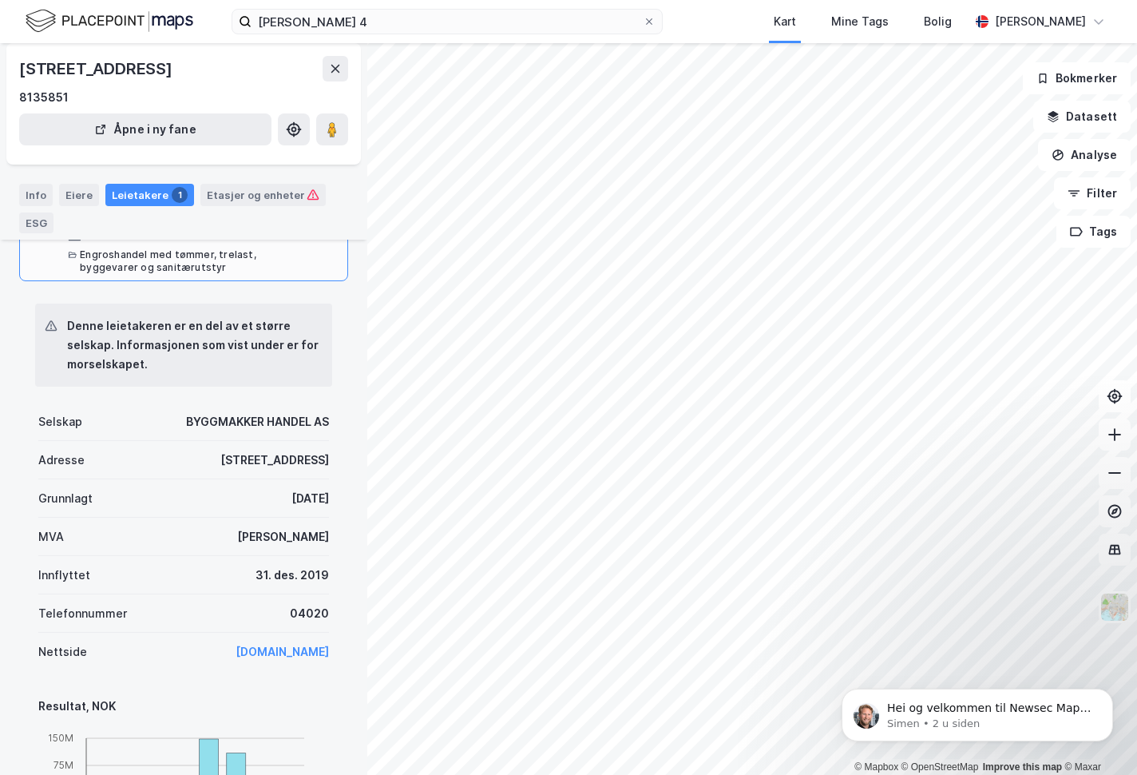
scroll to position [384, 0]
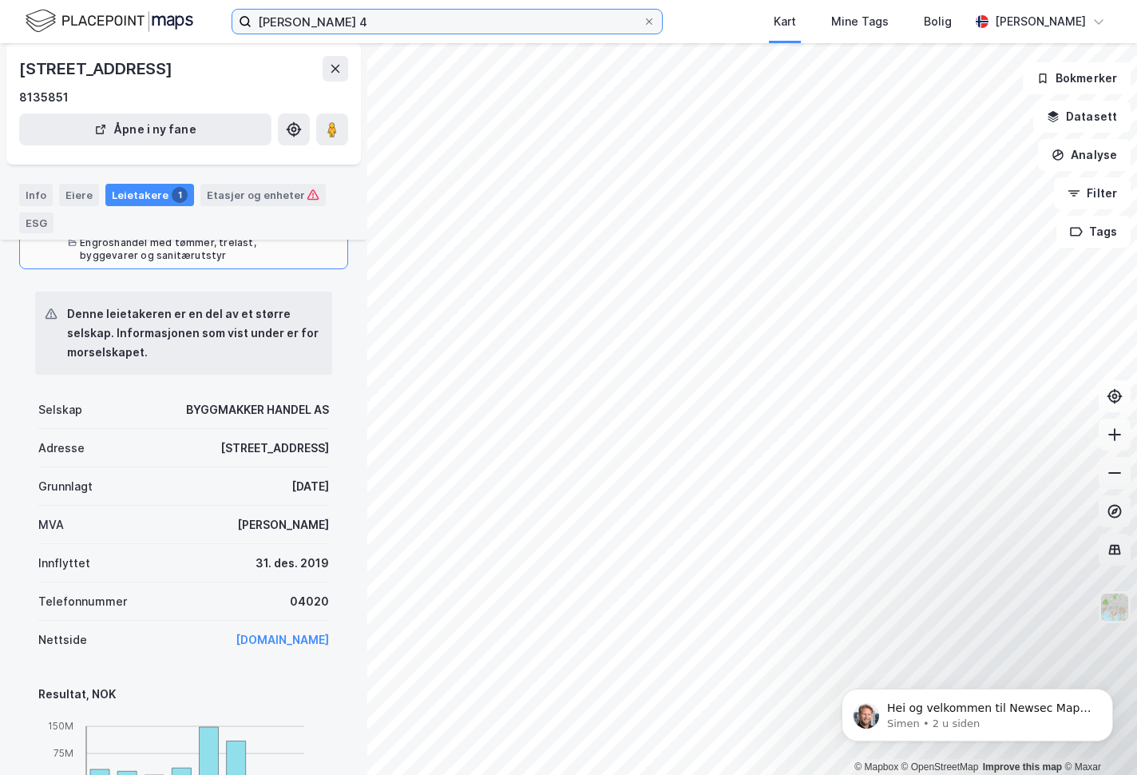
click at [385, 20] on input "[PERSON_NAME] 4" at bounding box center [447, 22] width 391 height 24
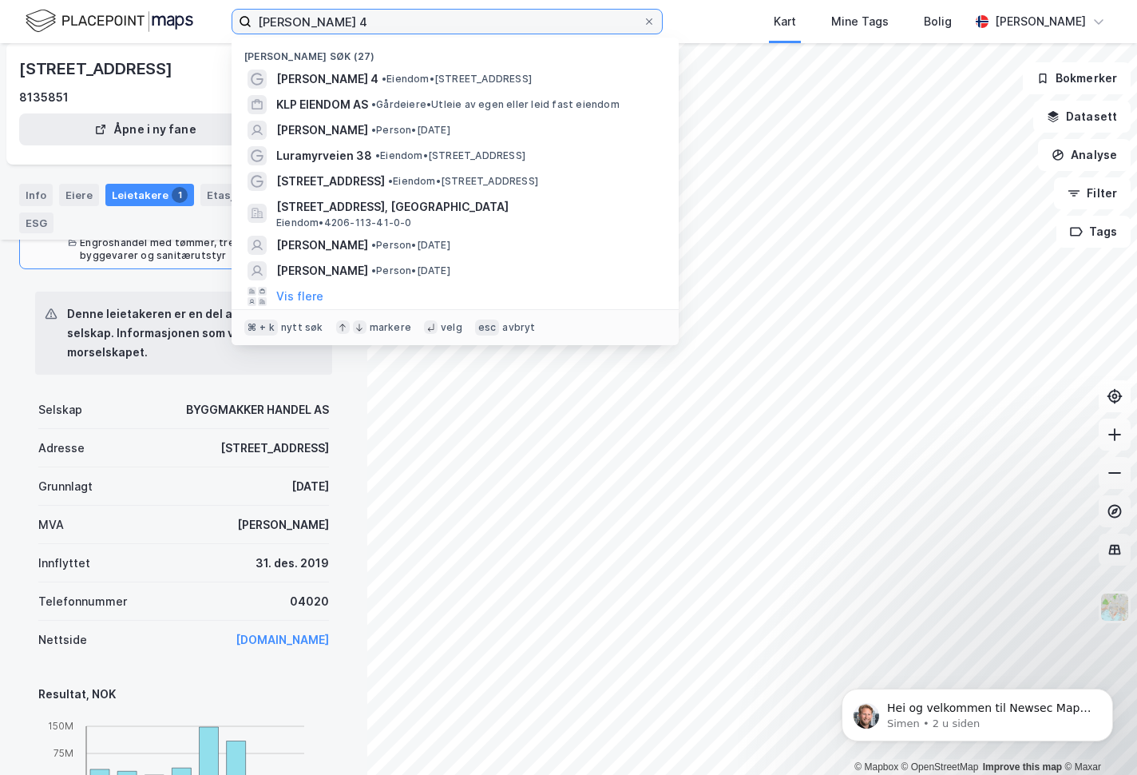
drag, startPoint x: 233, startPoint y: 10, endPoint x: 215, endPoint y: 13, distance: 18.6
click at [252, 13] on input "[PERSON_NAME] 4" at bounding box center [447, 22] width 391 height 24
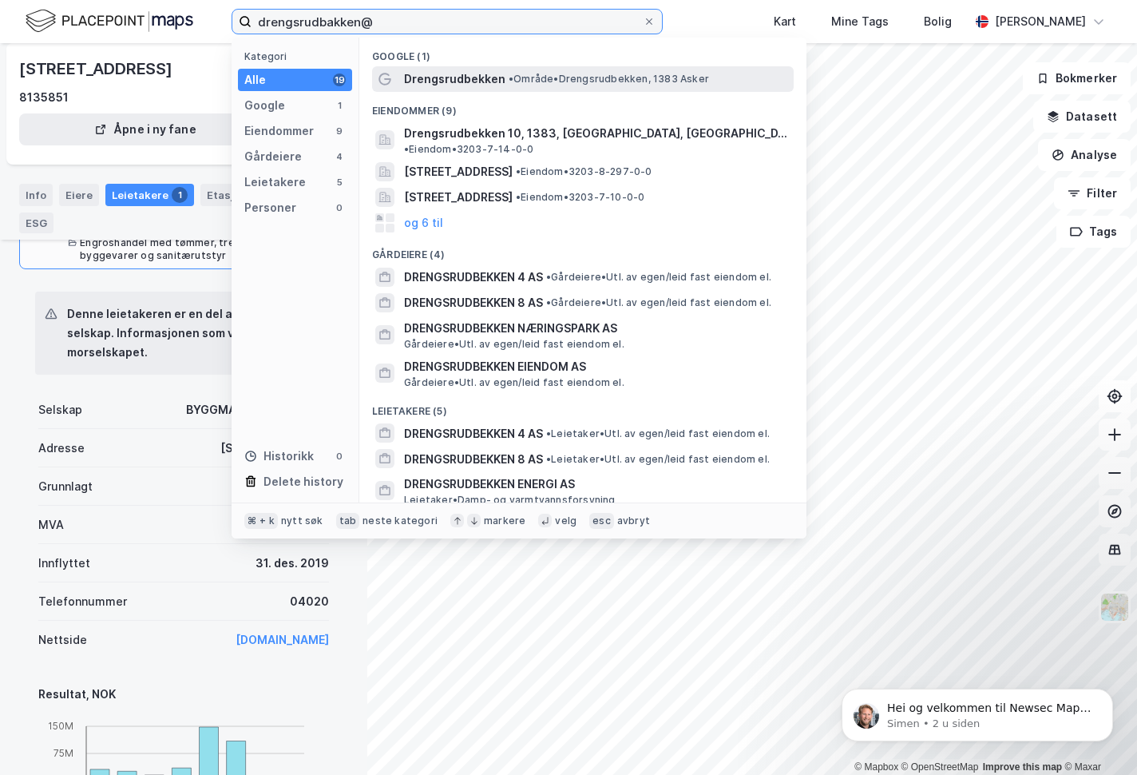
type input "drengsrudbakken@"
drag, startPoint x: 442, startPoint y: 89, endPoint x: 451, endPoint y: 79, distance: 13.0
click at [451, 79] on div "Drengsrudbekken • Område • Drengsrudbekken, 1383 Asker" at bounding box center [583, 79] width 422 height 26
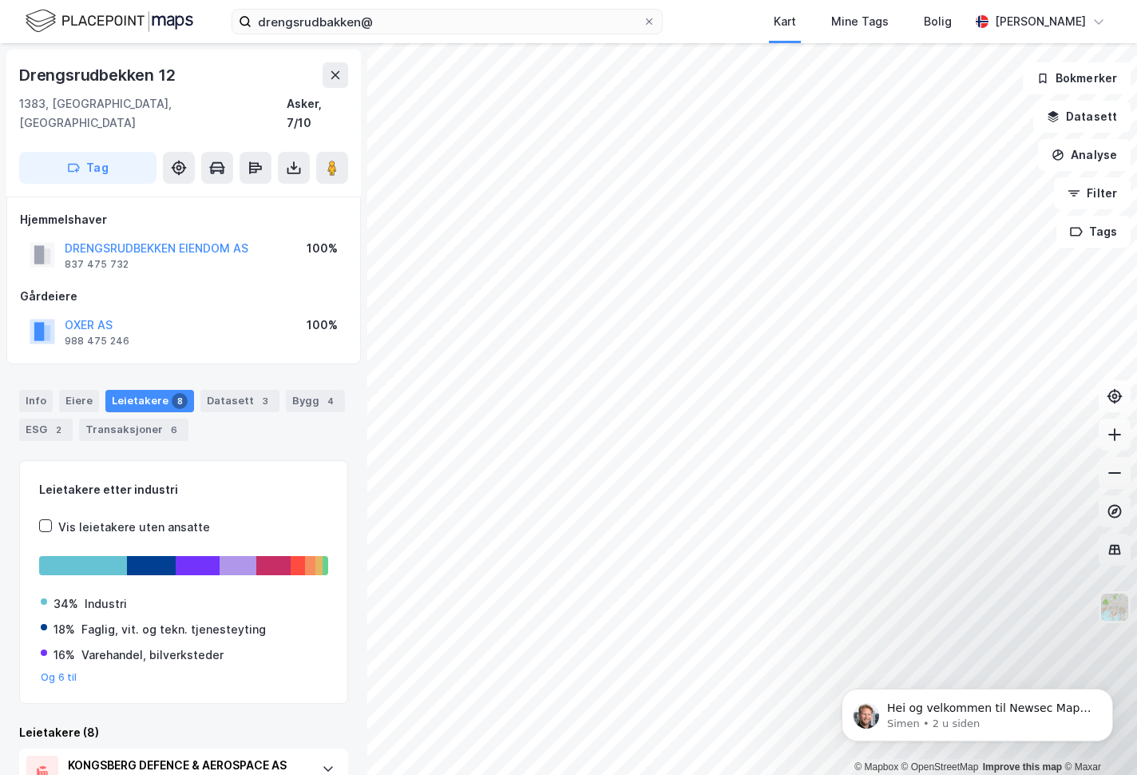
click at [145, 390] on div "Leietakere 8" at bounding box center [149, 401] width 89 height 22
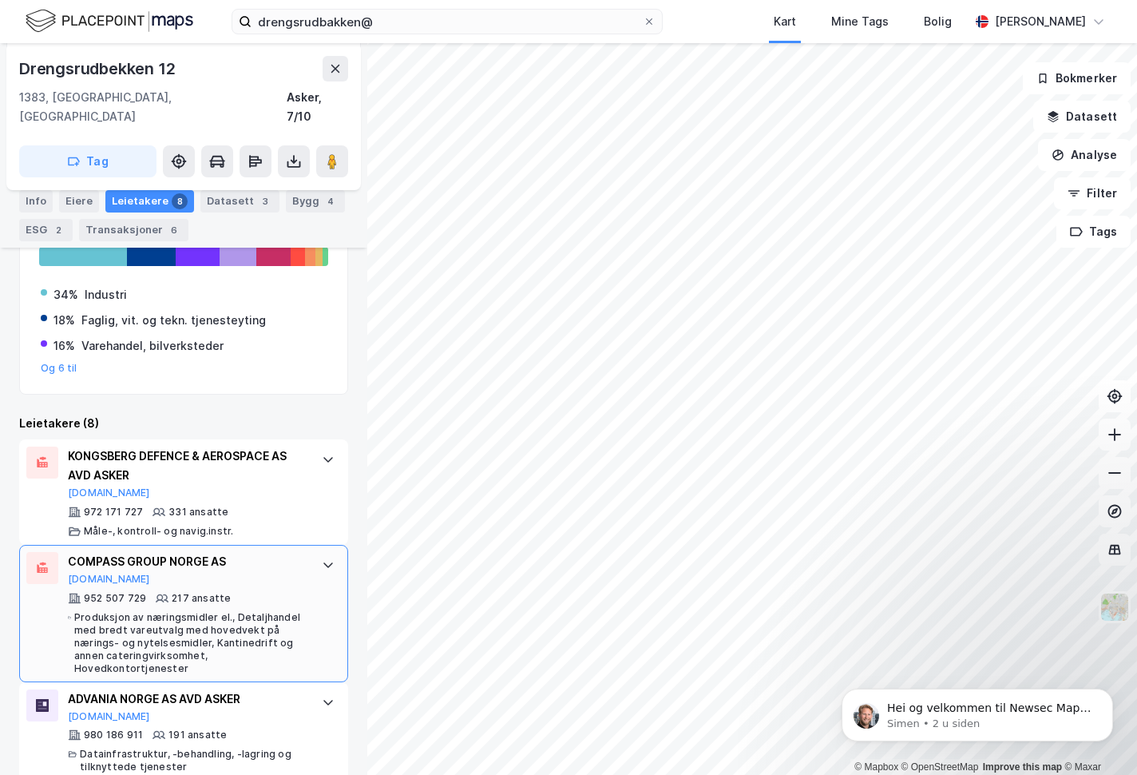
scroll to position [311, 0]
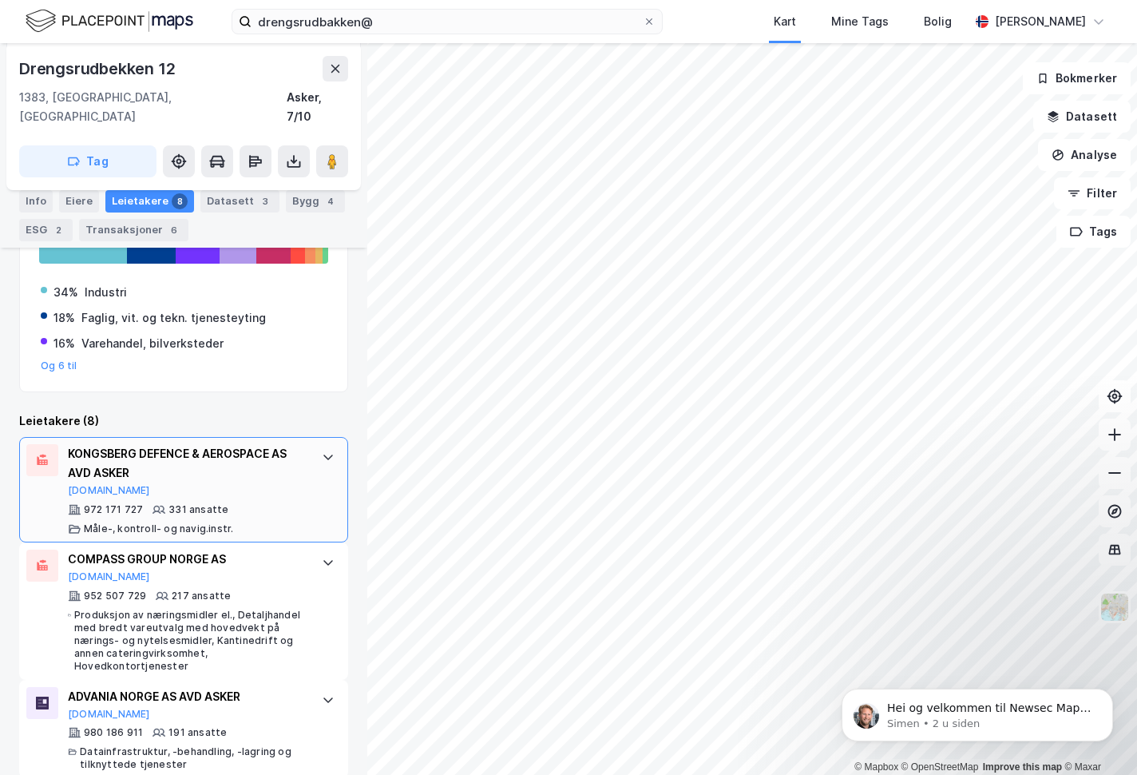
click at [315, 444] on div at bounding box center [328, 457] width 26 height 26
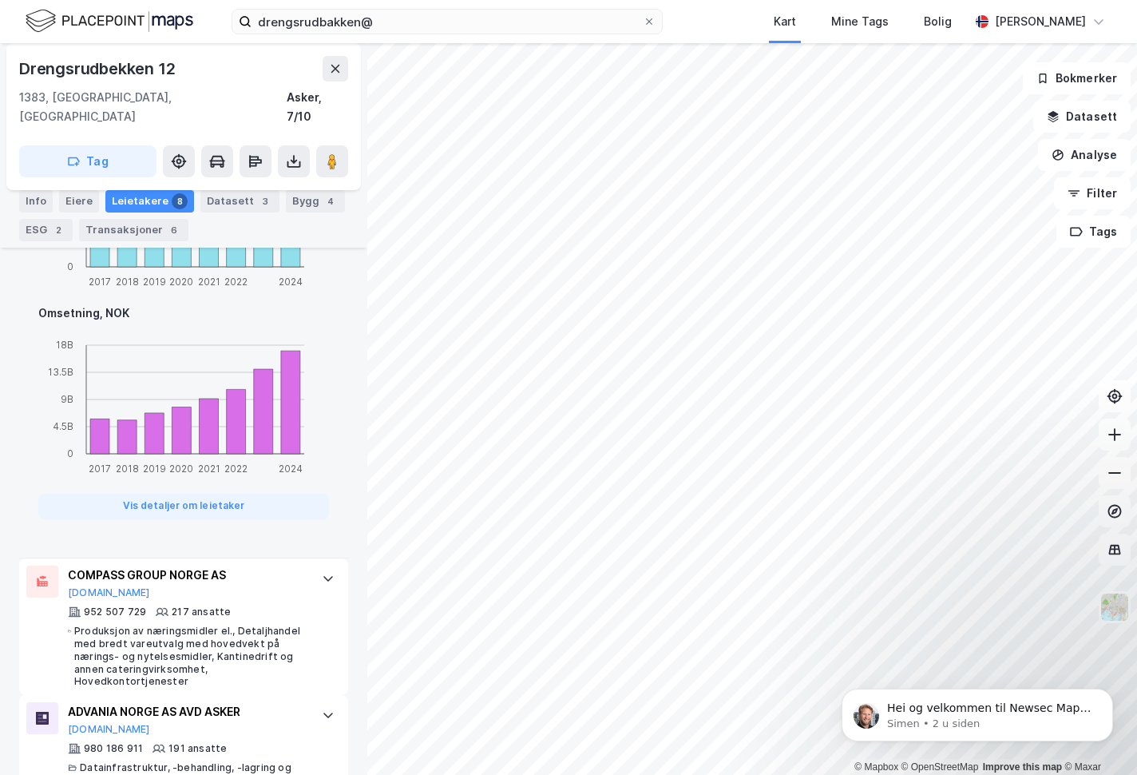
scroll to position [1350, 0]
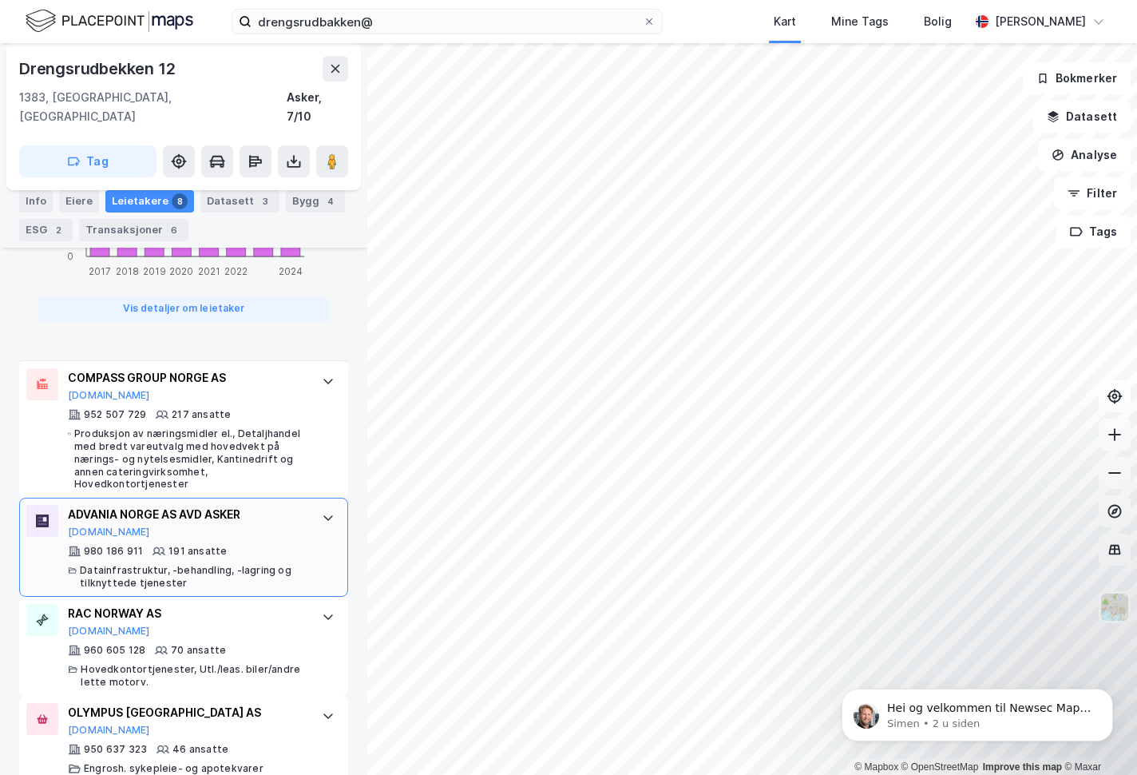
click at [315, 511] on div at bounding box center [328, 518] width 26 height 26
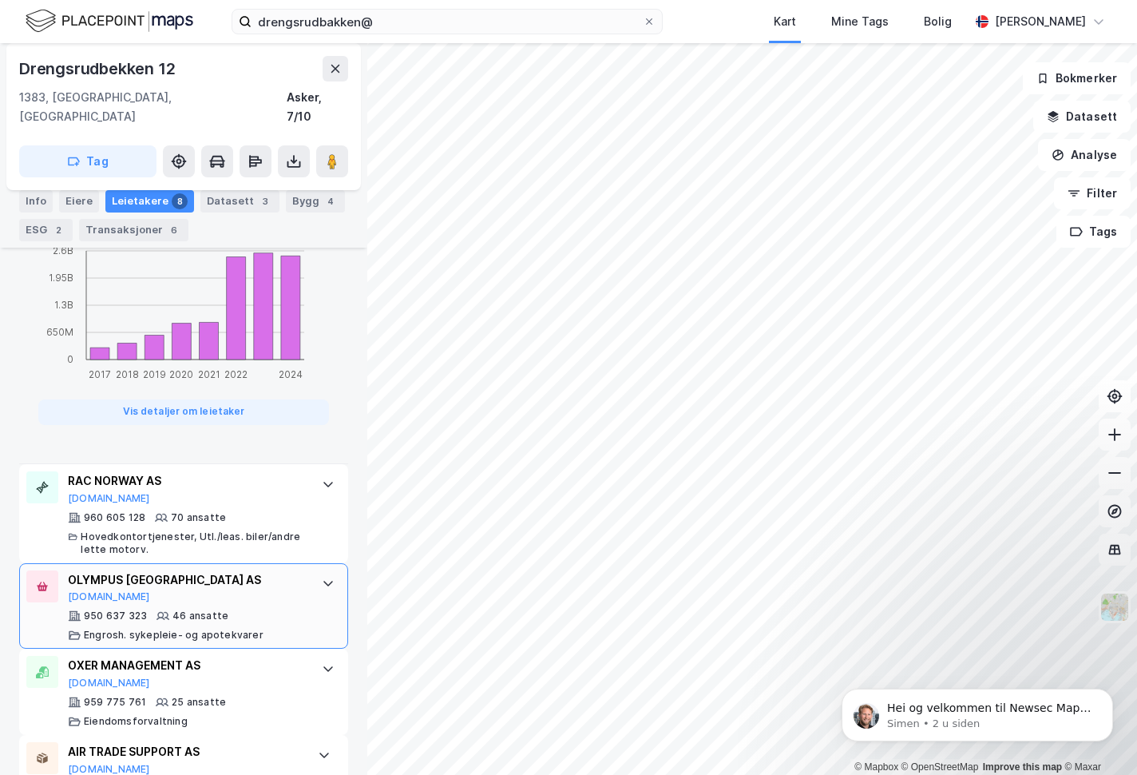
scroll to position [1545, 0]
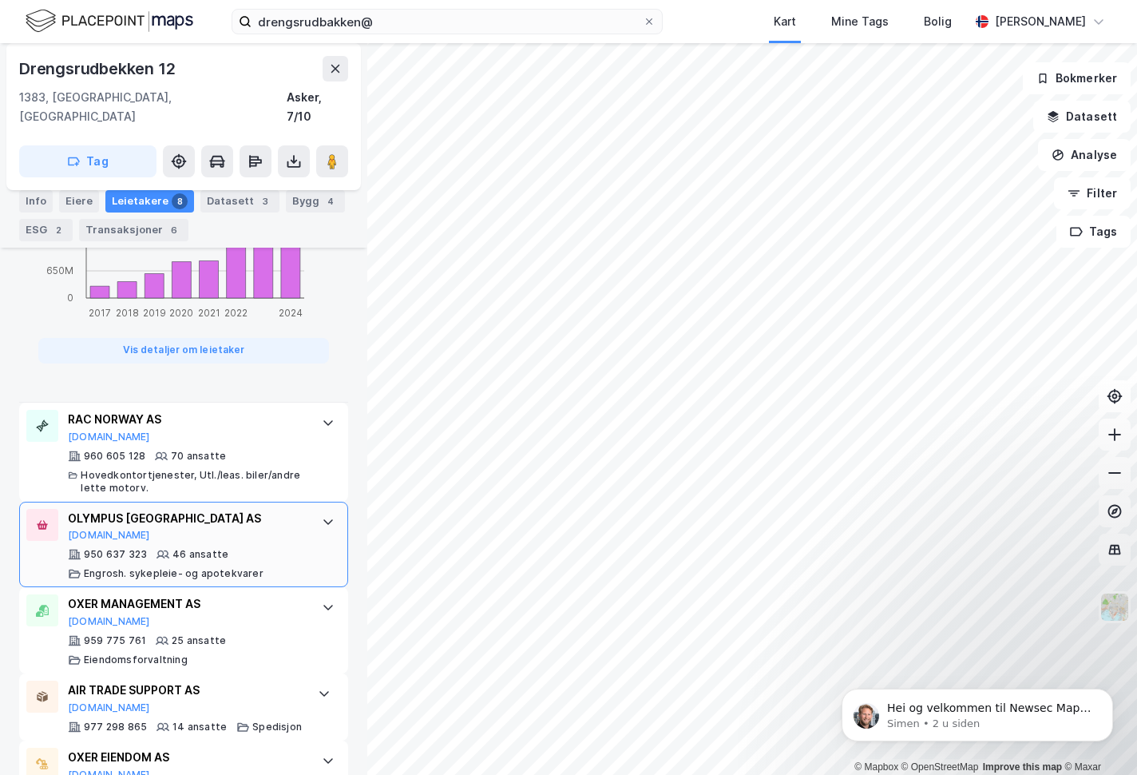
click at [317, 510] on div at bounding box center [328, 522] width 26 height 26
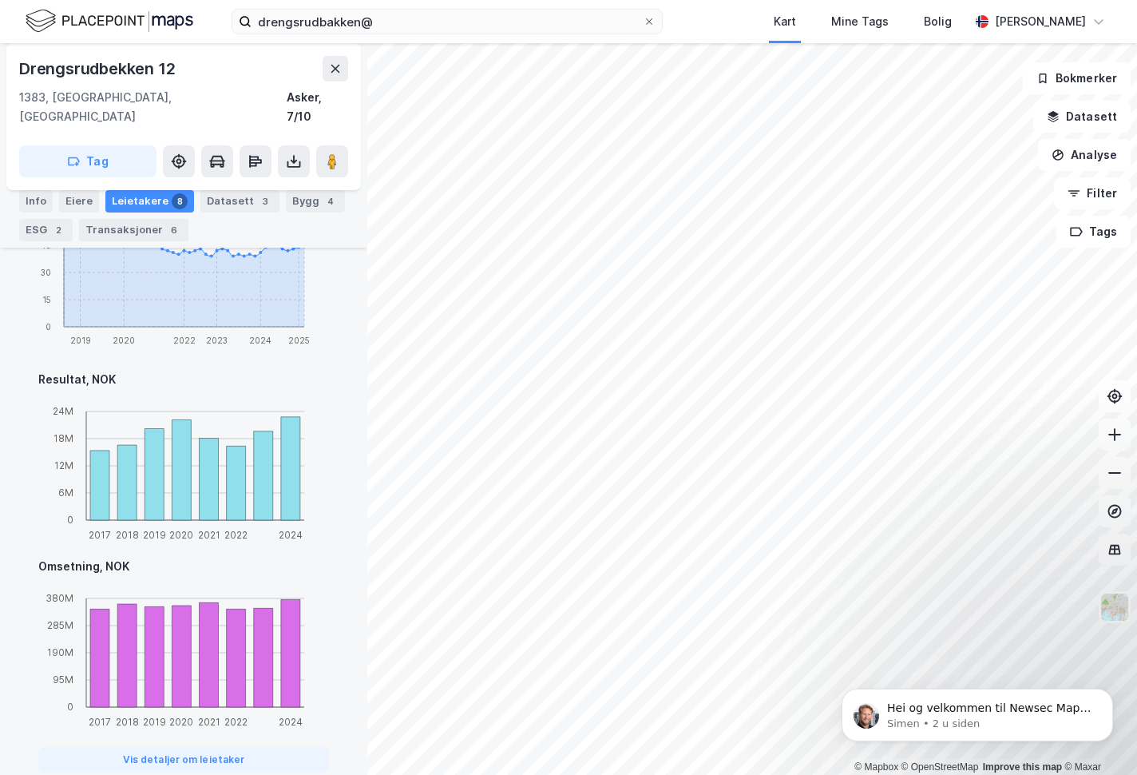
scroll to position [1593, 0]
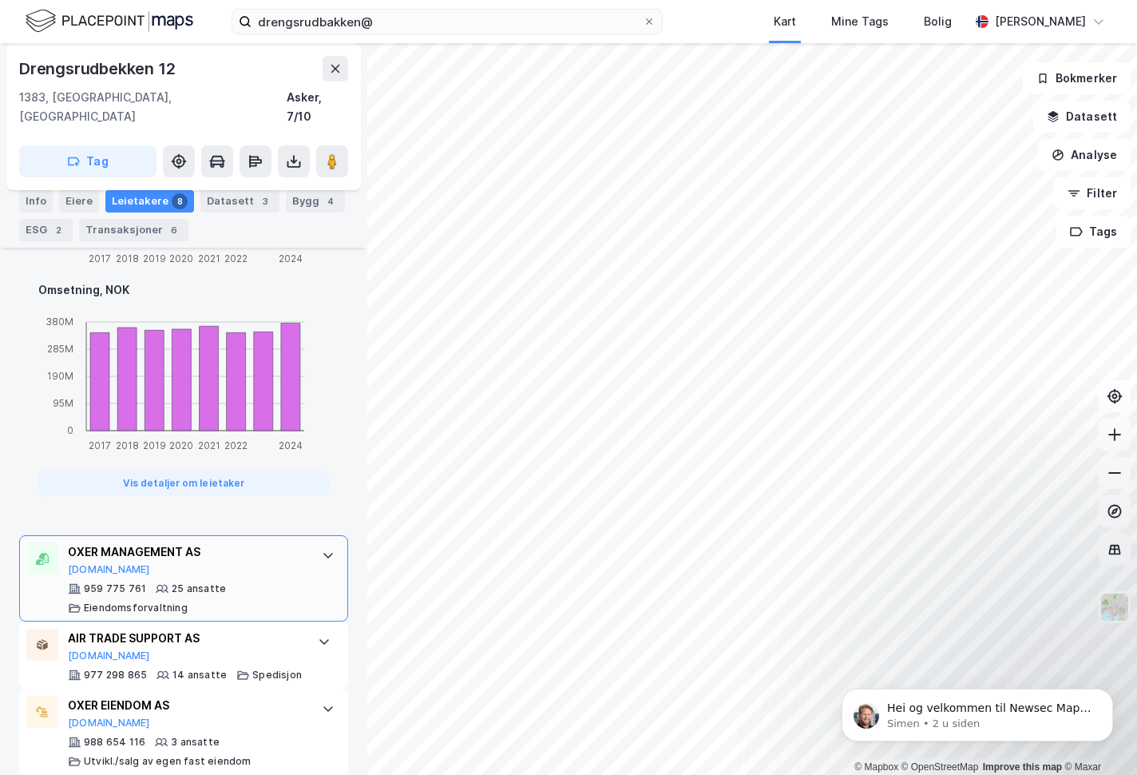
click at [137, 542] on div "OXER MANAGEMENT AS" at bounding box center [187, 551] width 238 height 19
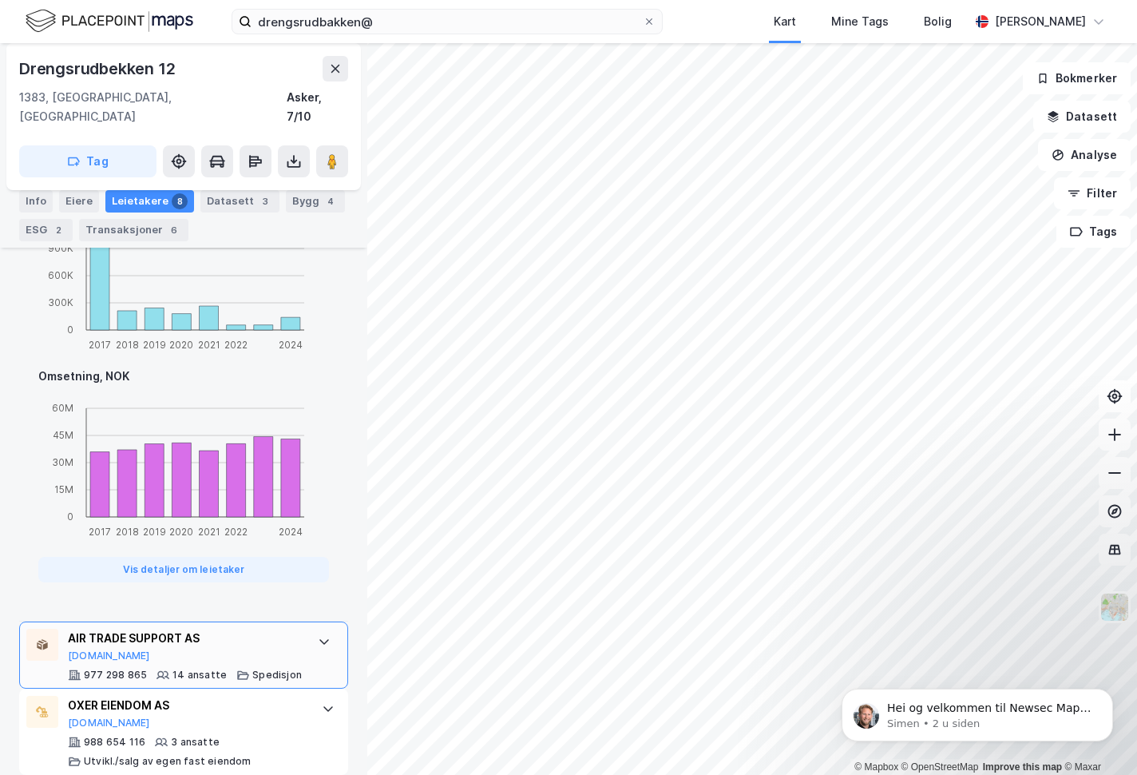
click at [165, 629] on div "AIR TRADE SUPPORT AS" at bounding box center [185, 638] width 234 height 19
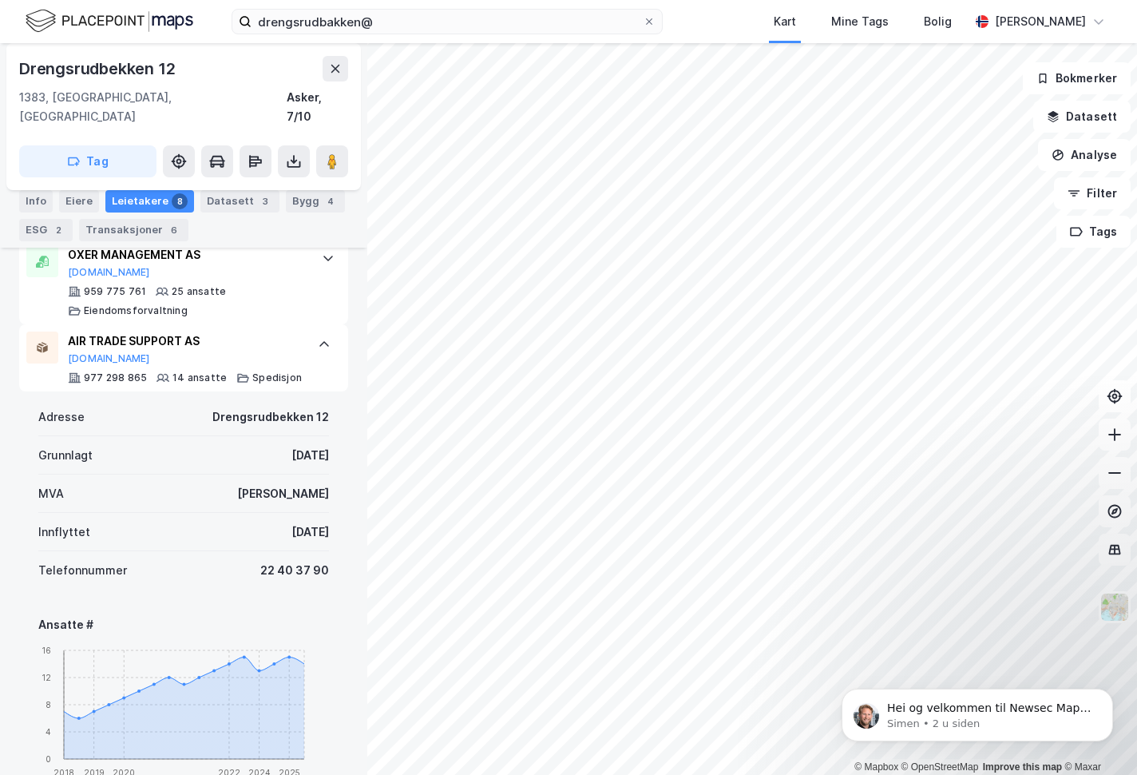
scroll to position [1011, 0]
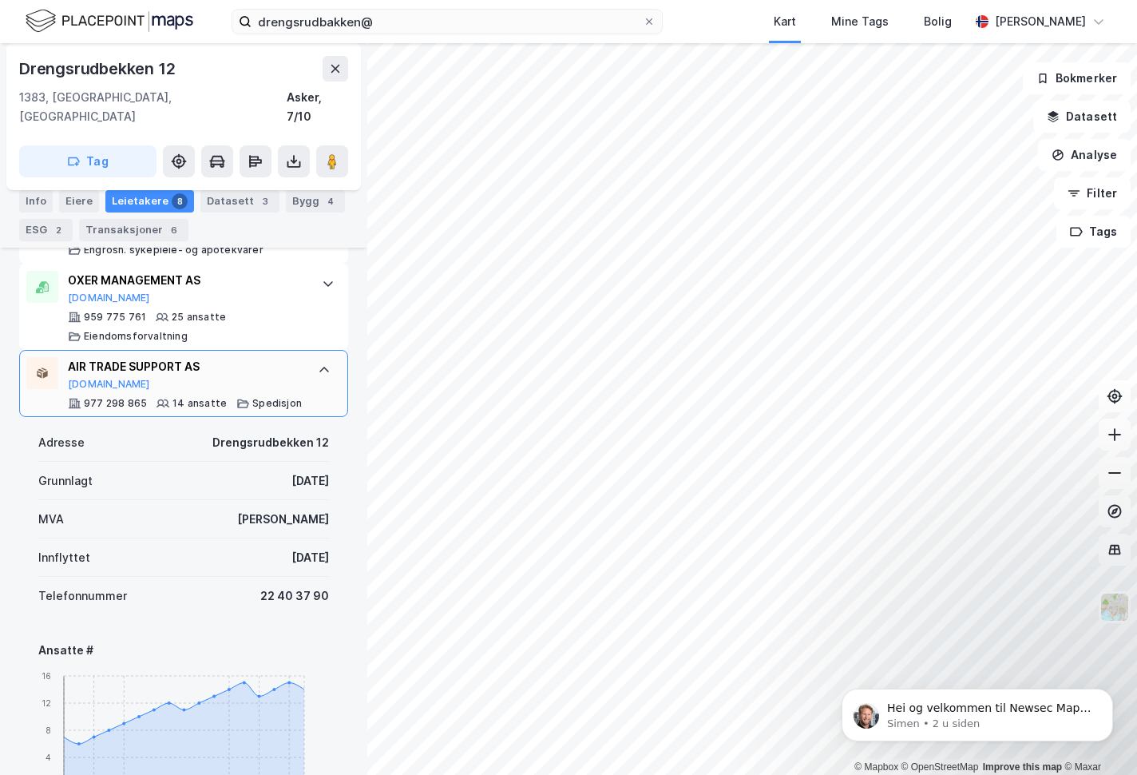
click at [311, 357] on div at bounding box center [324, 370] width 26 height 26
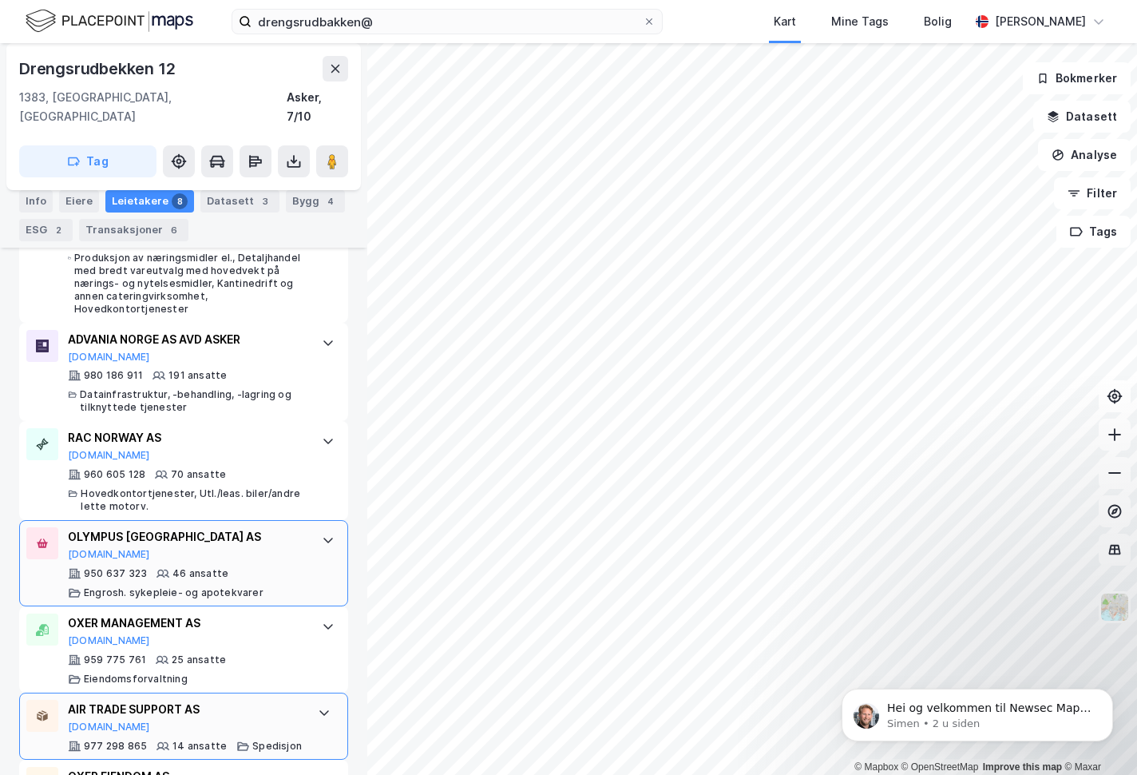
scroll to position [740, 0]
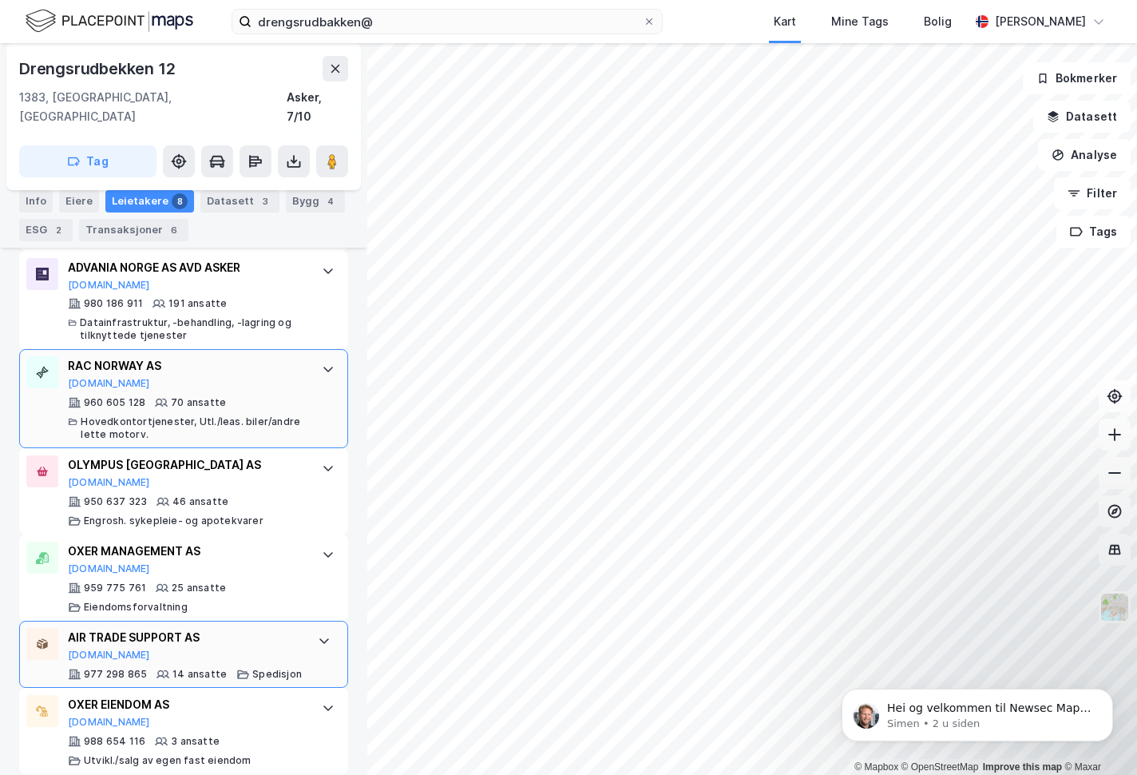
click at [322, 363] on icon at bounding box center [328, 369] width 13 height 13
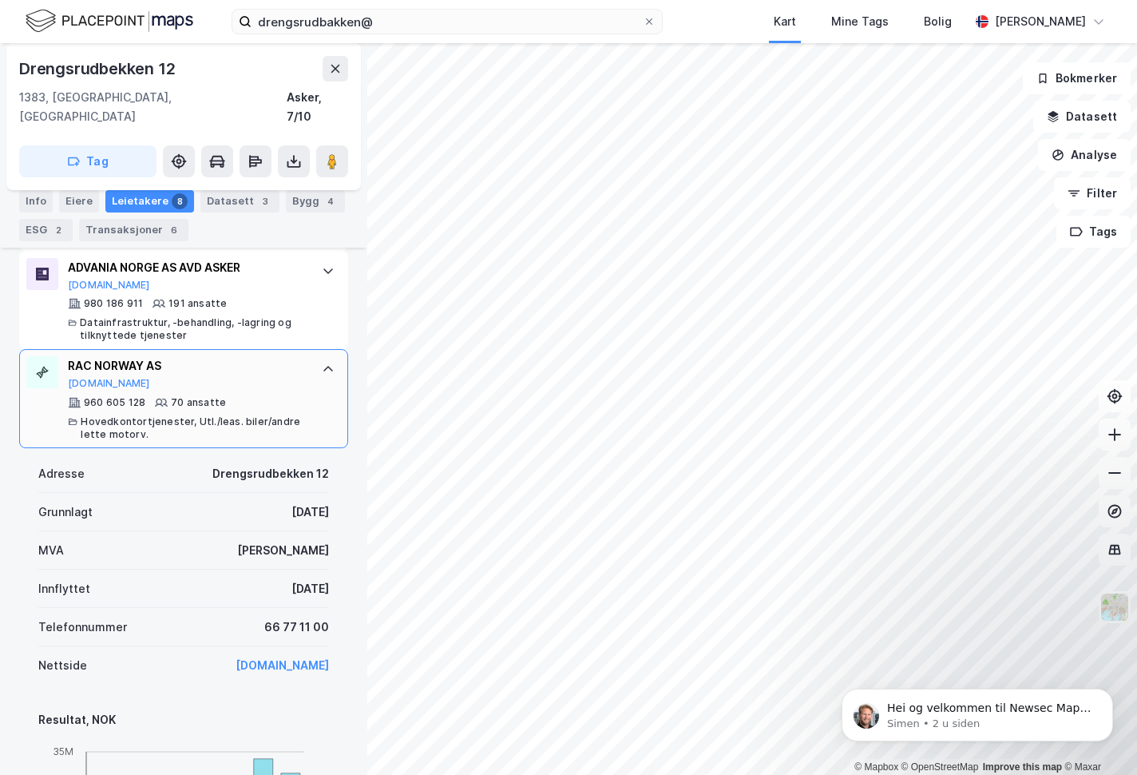
click at [322, 363] on icon at bounding box center [328, 369] width 13 height 13
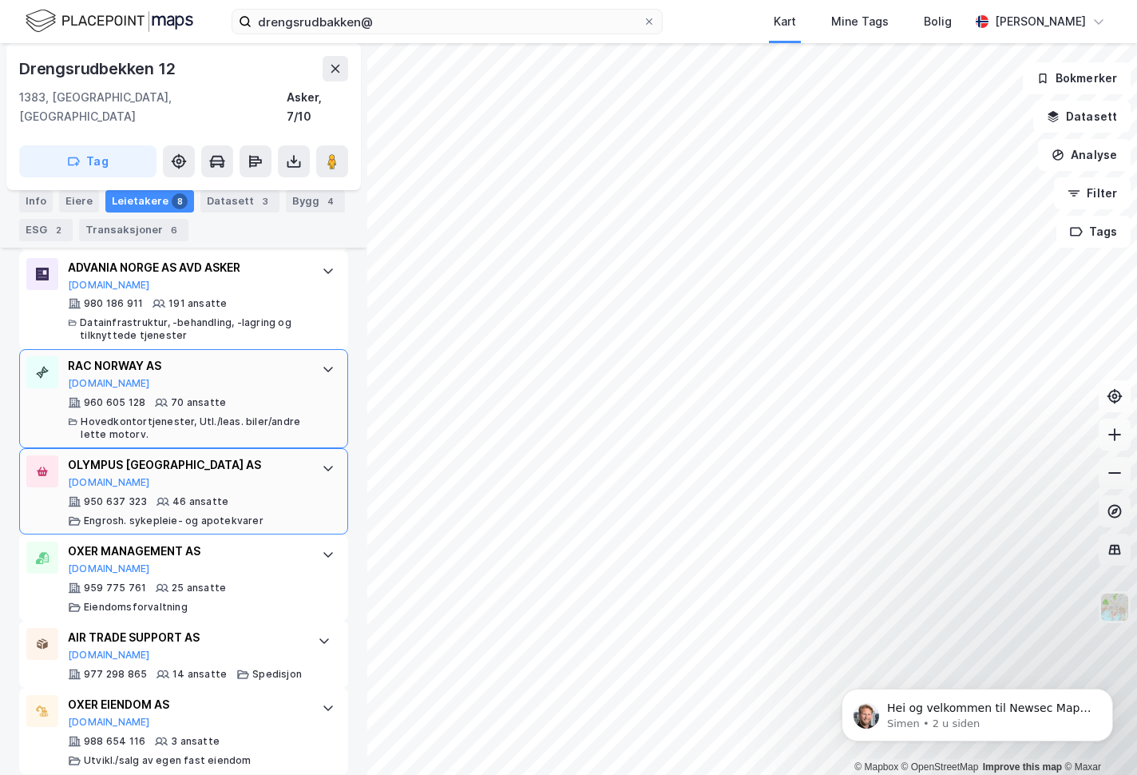
click at [322, 462] on icon at bounding box center [328, 468] width 13 height 13
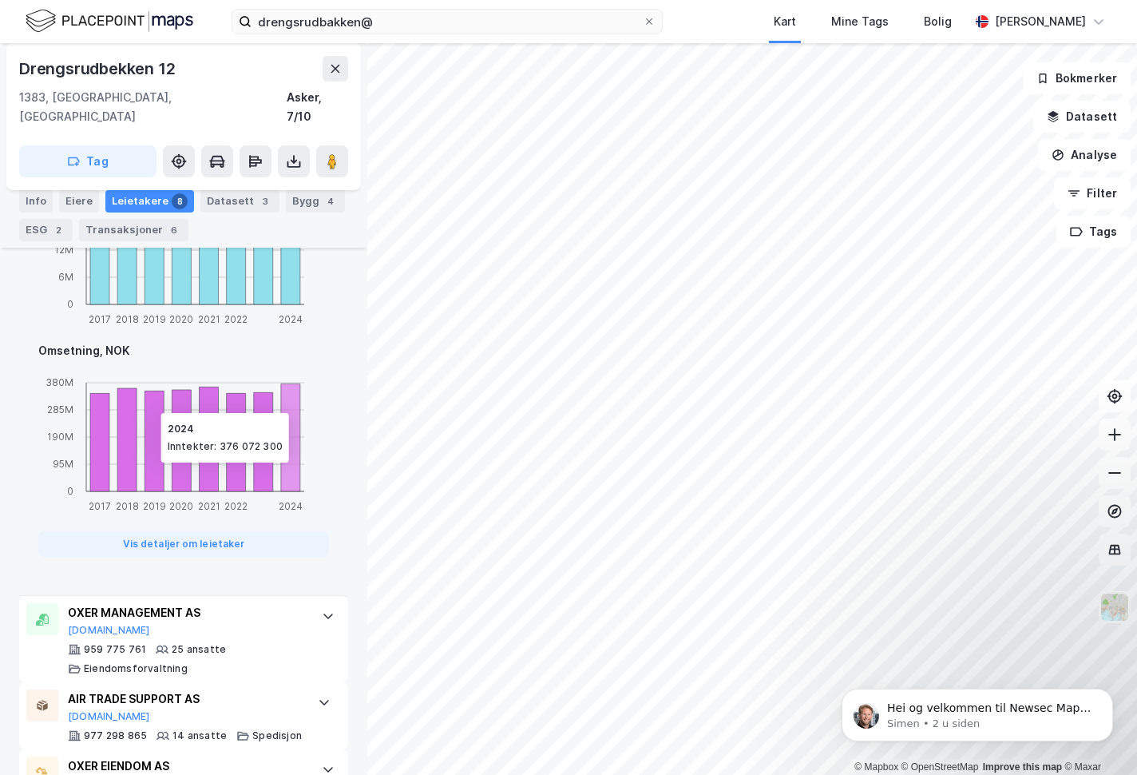
scroll to position [1530, 0]
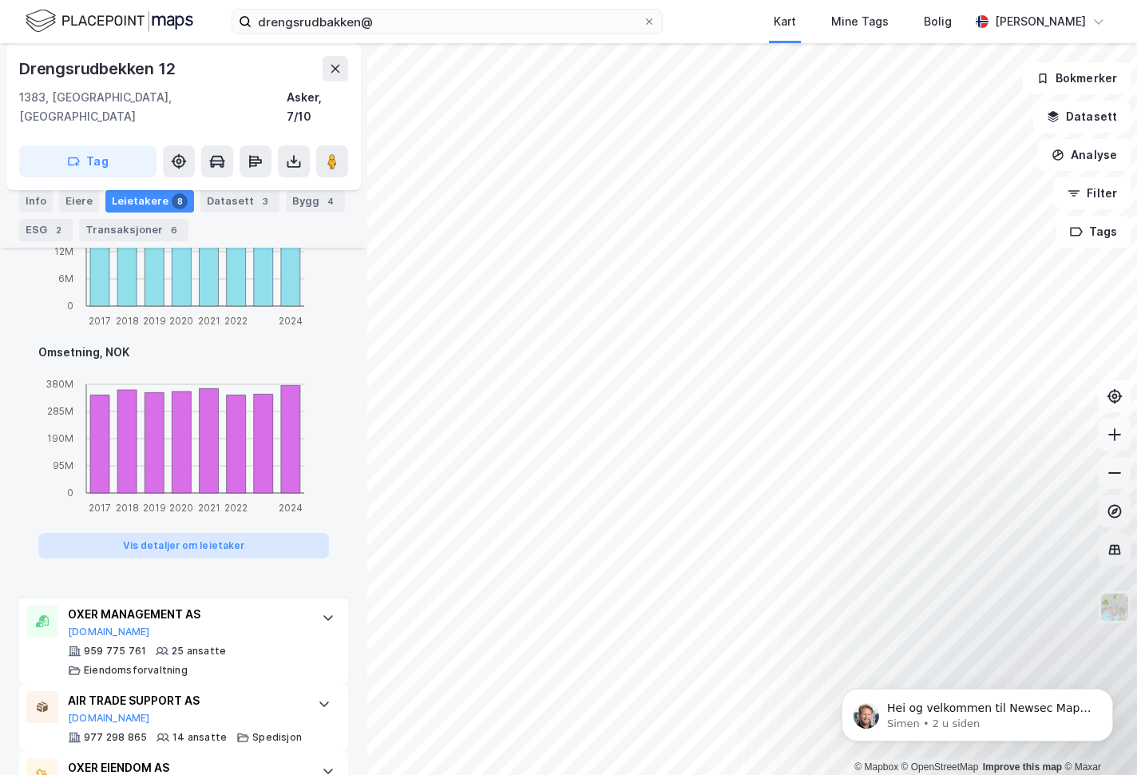
click at [197, 533] on button "Vis detaljer om leietaker" at bounding box center [183, 546] width 291 height 26
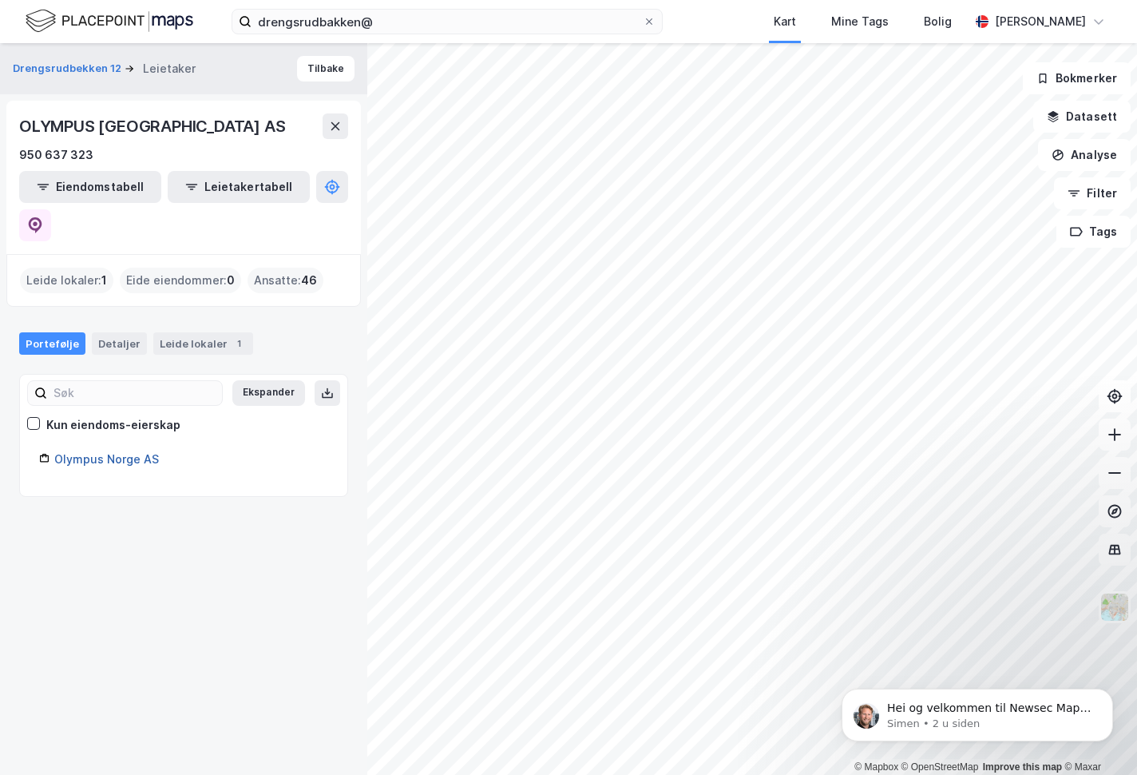
click at [109, 452] on link "Olympus Norge AS" at bounding box center [106, 459] width 105 height 14
click at [99, 452] on link "Olympus Norge AS" at bounding box center [106, 459] width 105 height 14
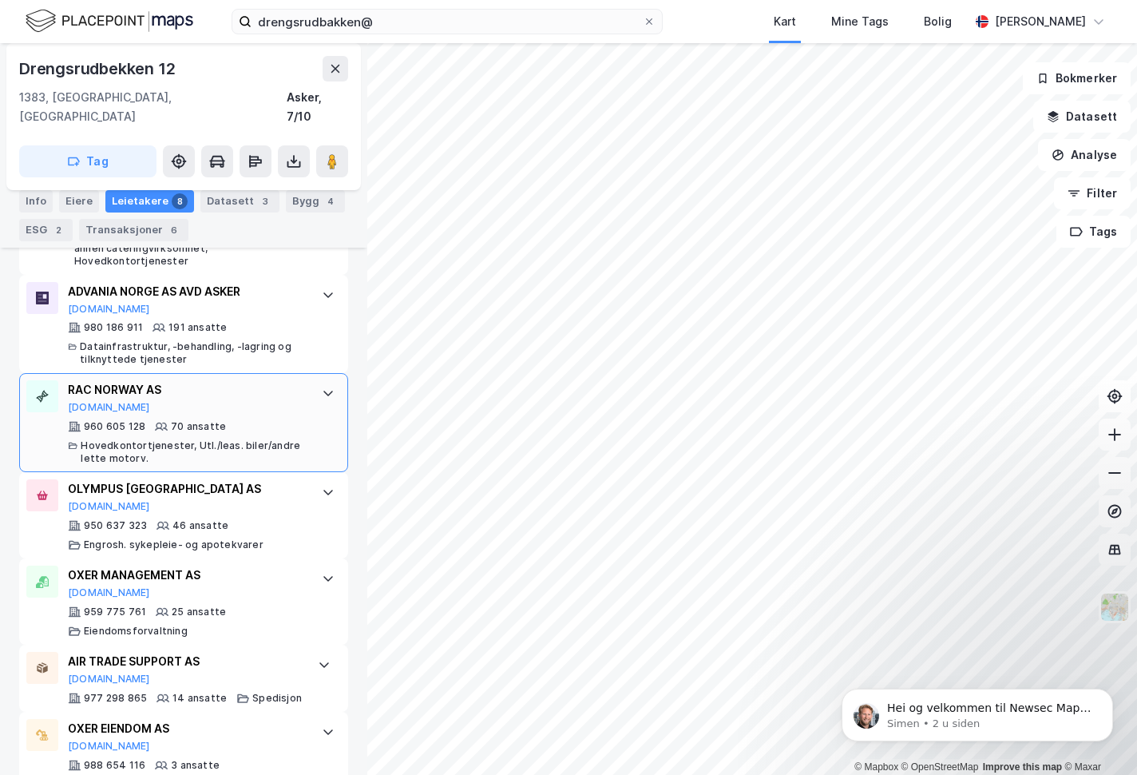
scroll to position [737, 0]
